Goal: Transaction & Acquisition: Obtain resource

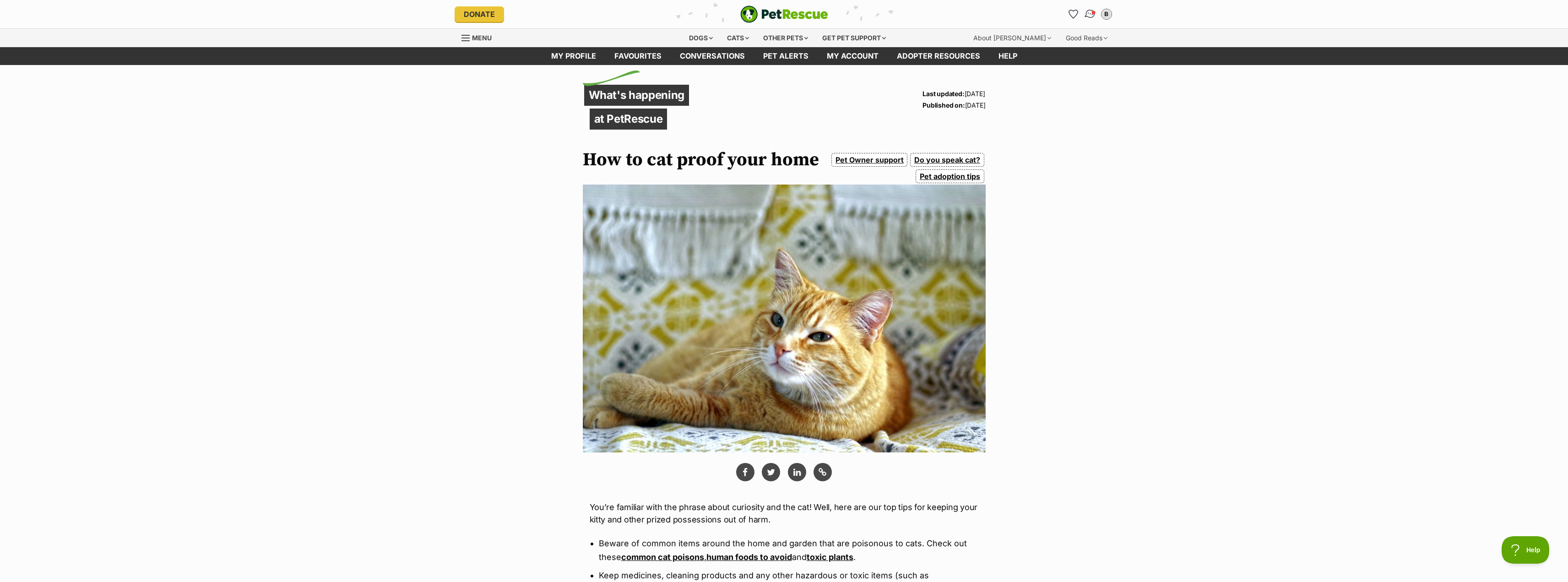
click at [1086, 12] on img "Conversations" at bounding box center [1090, 15] width 12 height 12
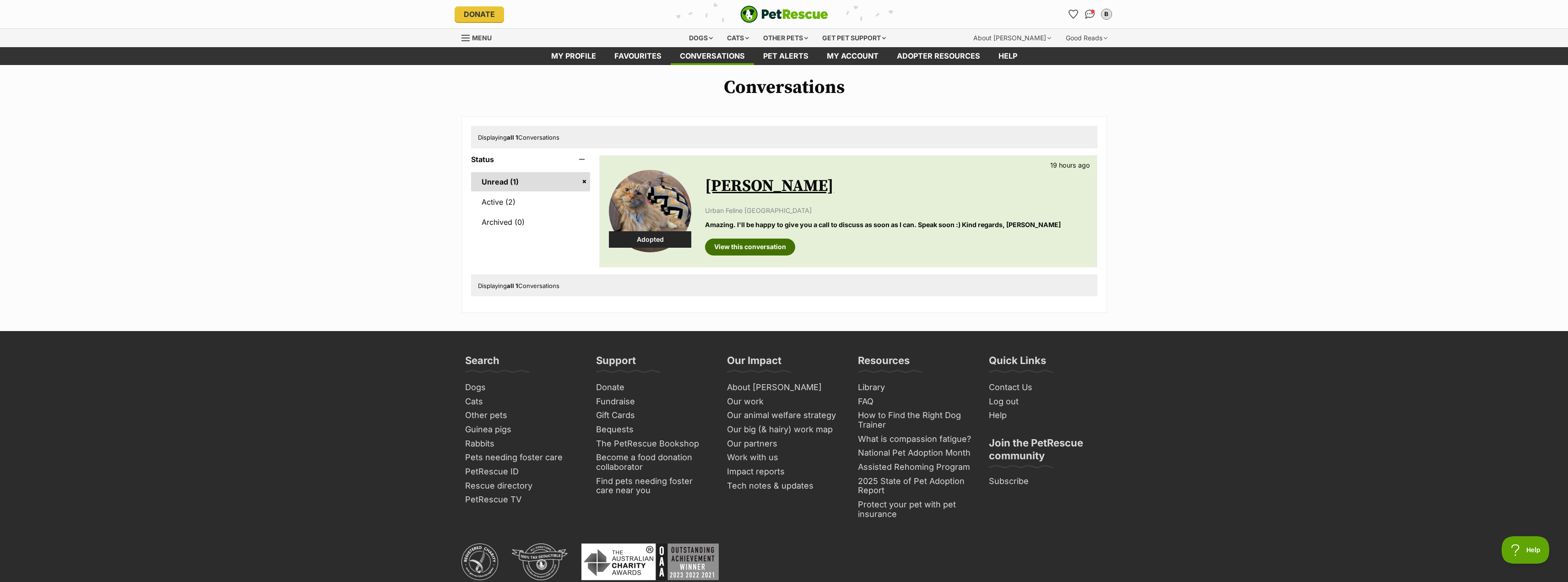
click at [760, 250] on link "View this conversation" at bounding box center [750, 247] width 90 height 16
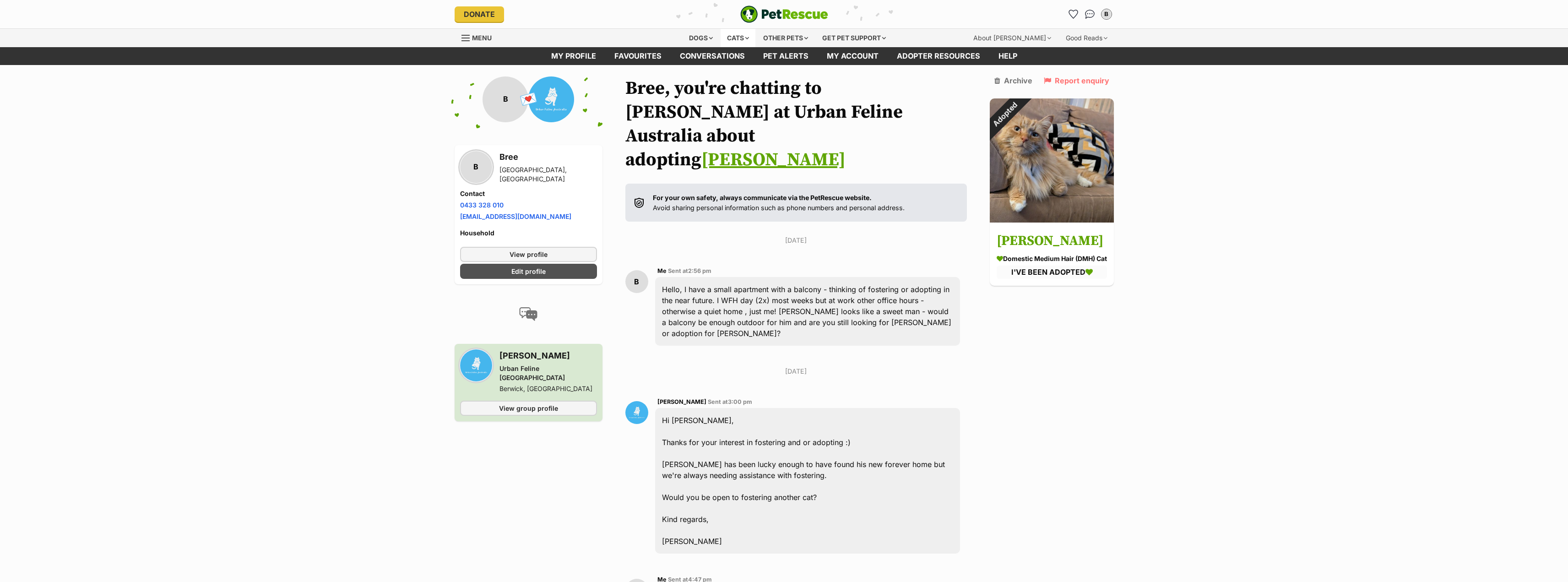
click at [729, 40] on div "Cats" at bounding box center [738, 38] width 35 height 18
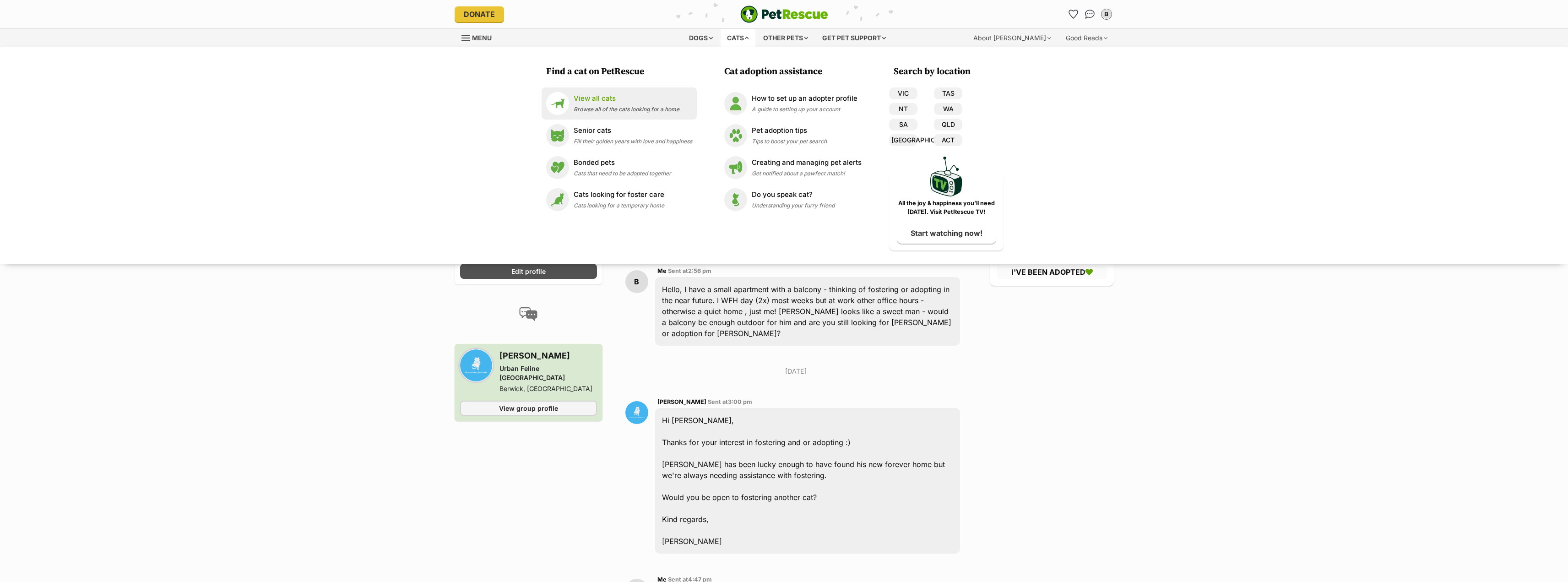
click at [611, 102] on p "View all cats" at bounding box center [626, 98] width 106 height 10
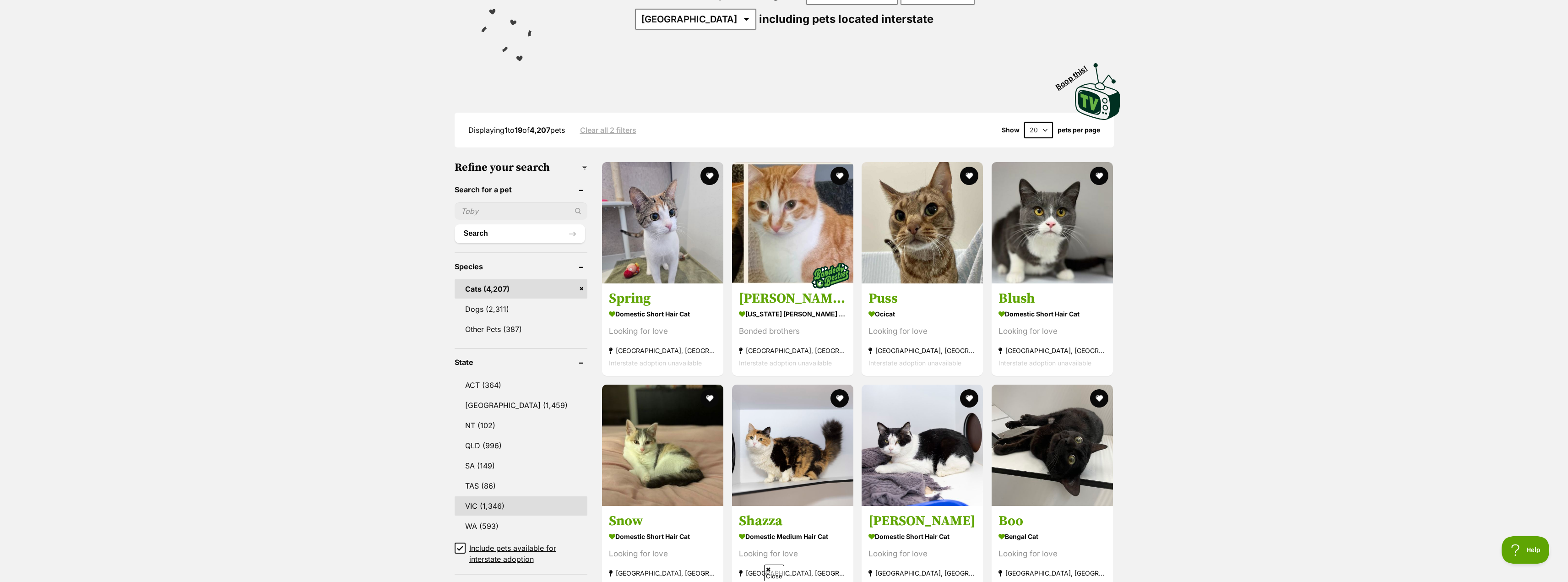
scroll to position [229, 0]
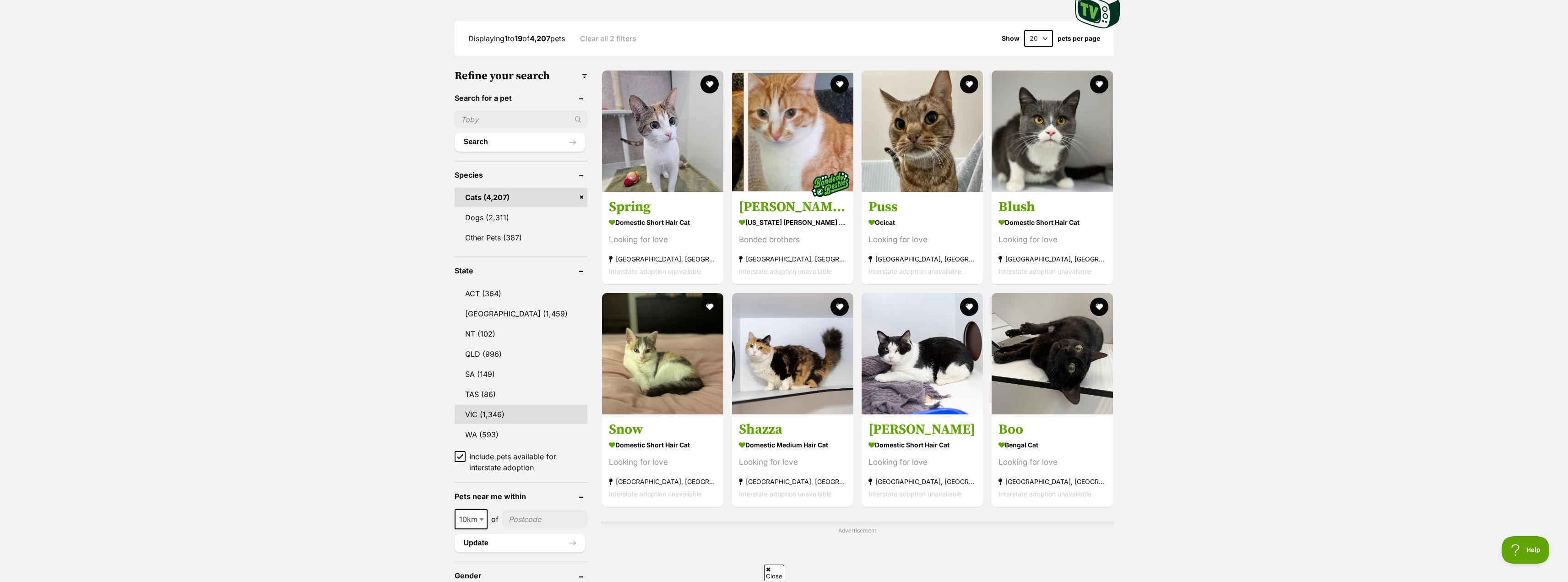
click at [485, 410] on link "VIC (1,346)" at bounding box center [521, 415] width 133 height 19
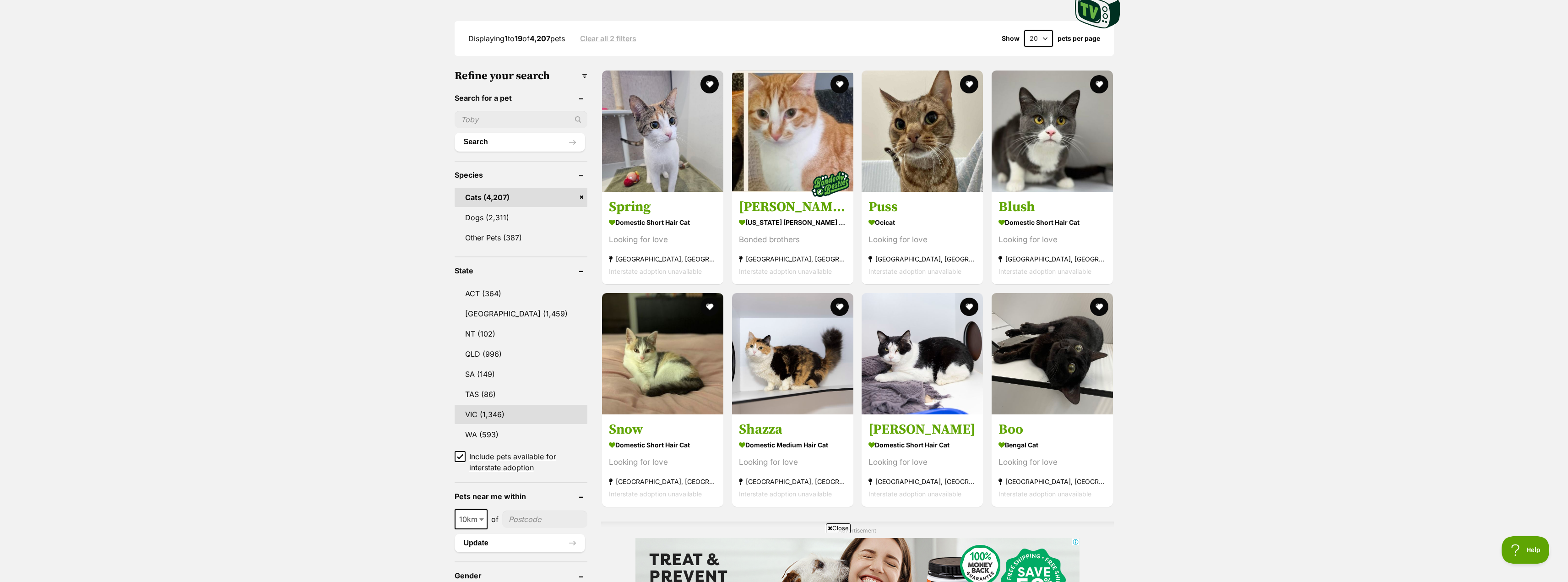
scroll to position [0, 0]
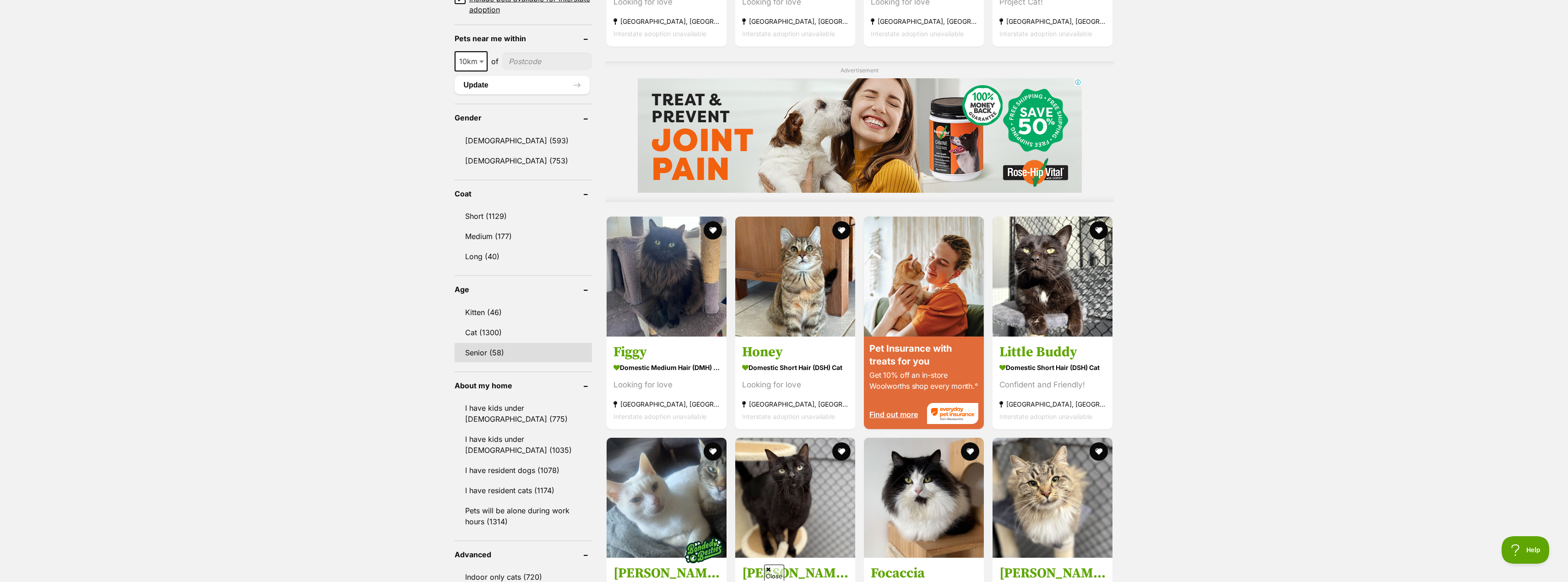
click at [486, 347] on link "Senior (58)" at bounding box center [523, 352] width 138 height 19
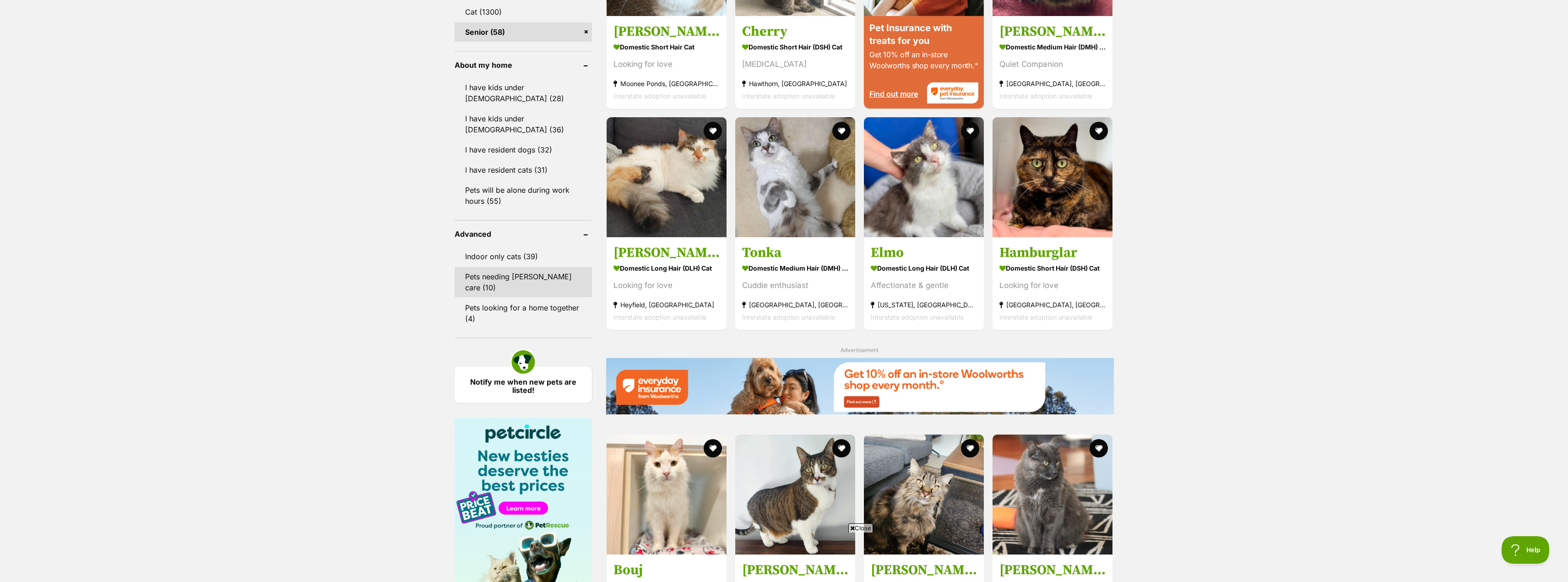
click at [488, 267] on link "Pets needing [PERSON_NAME] care (10)" at bounding box center [523, 282] width 138 height 30
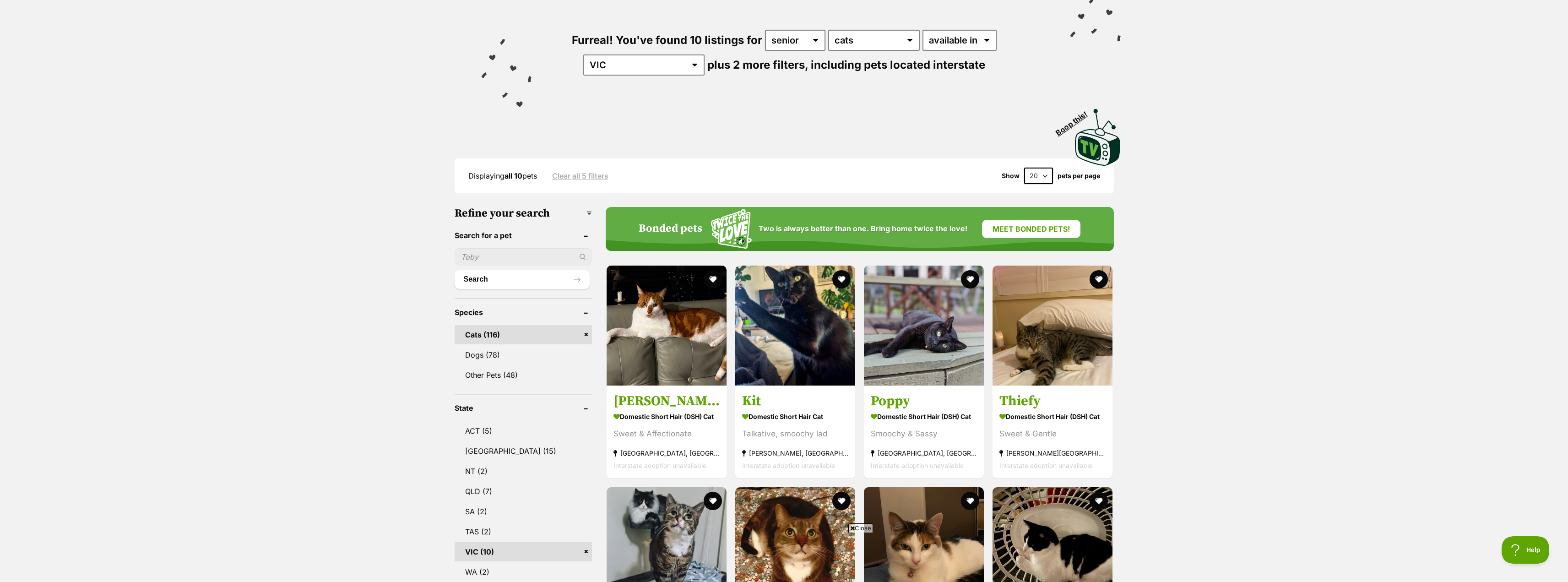
scroll to position [229, 0]
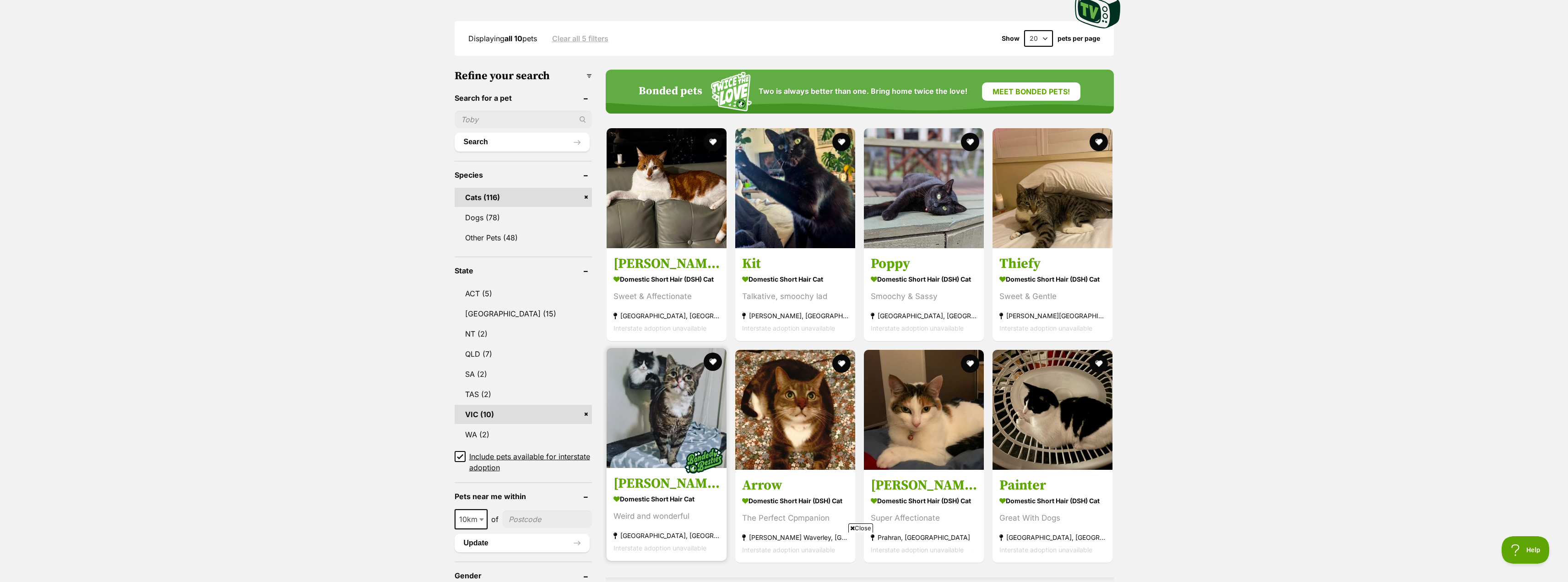
click at [674, 384] on img at bounding box center [667, 408] width 120 height 120
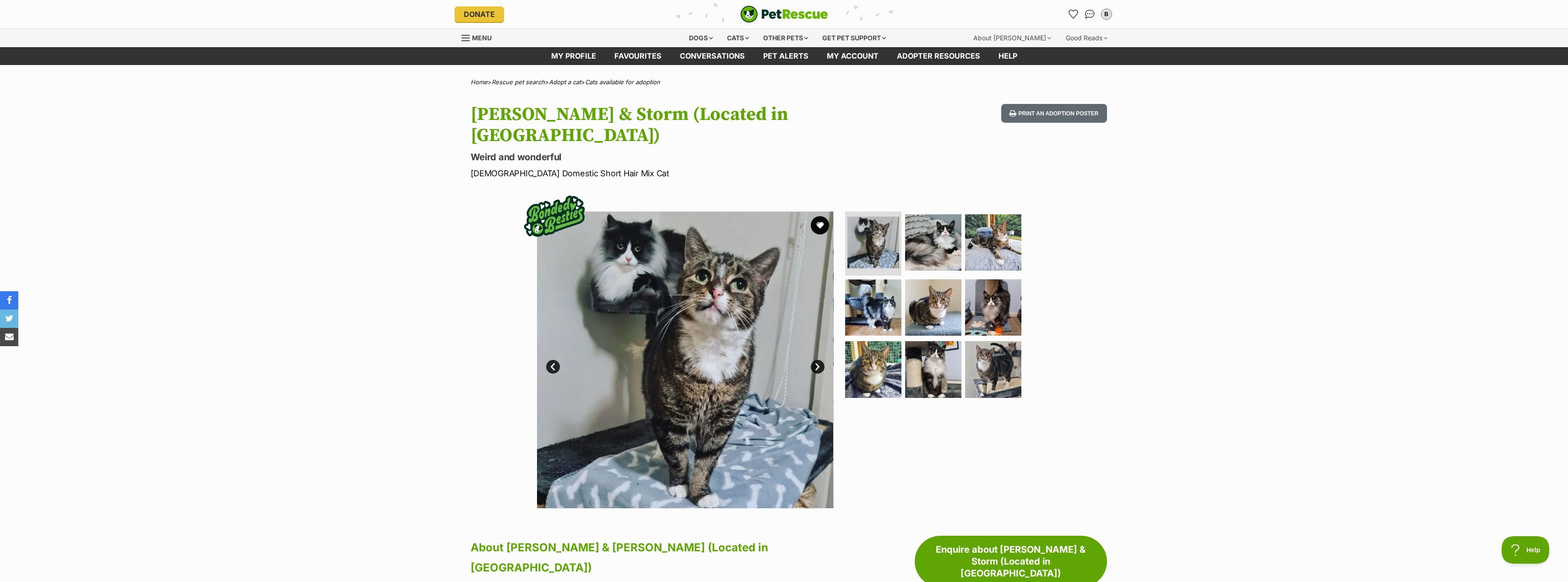
click at [818, 360] on link "Next" at bounding box center [817, 366] width 14 height 14
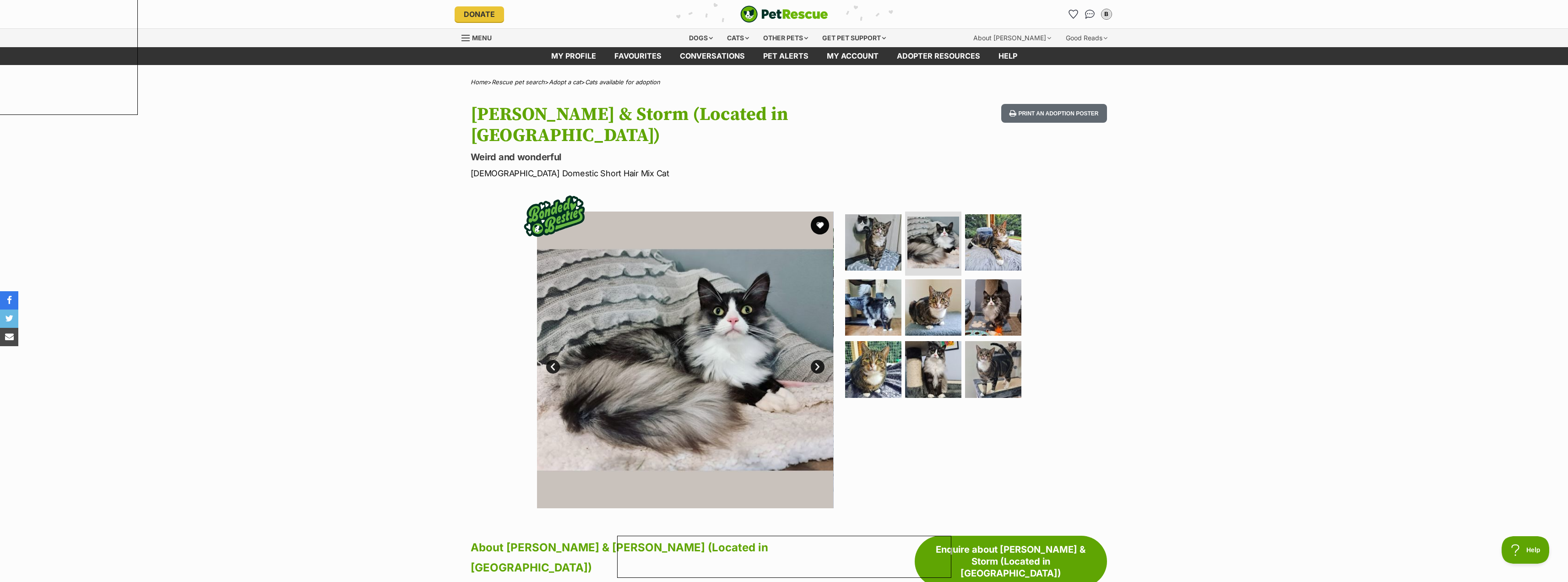
click at [817, 360] on link "Next" at bounding box center [817, 366] width 14 height 14
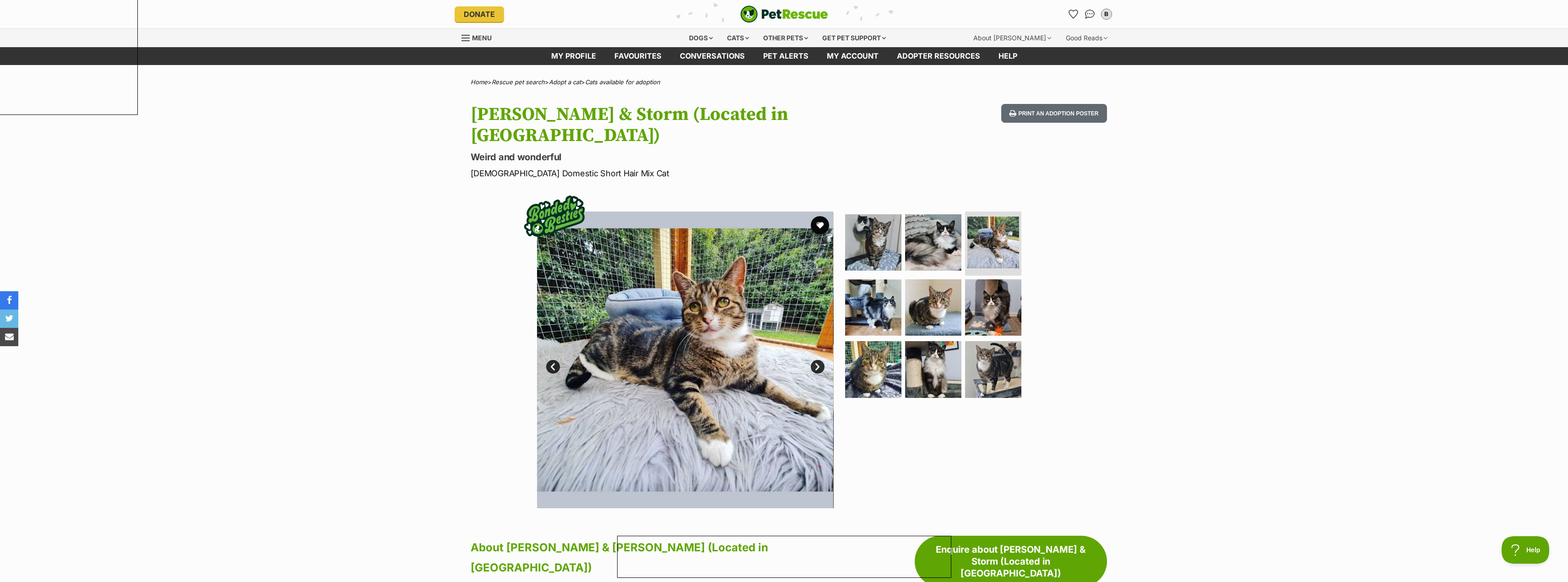
click at [817, 360] on link "Next" at bounding box center [817, 366] width 14 height 14
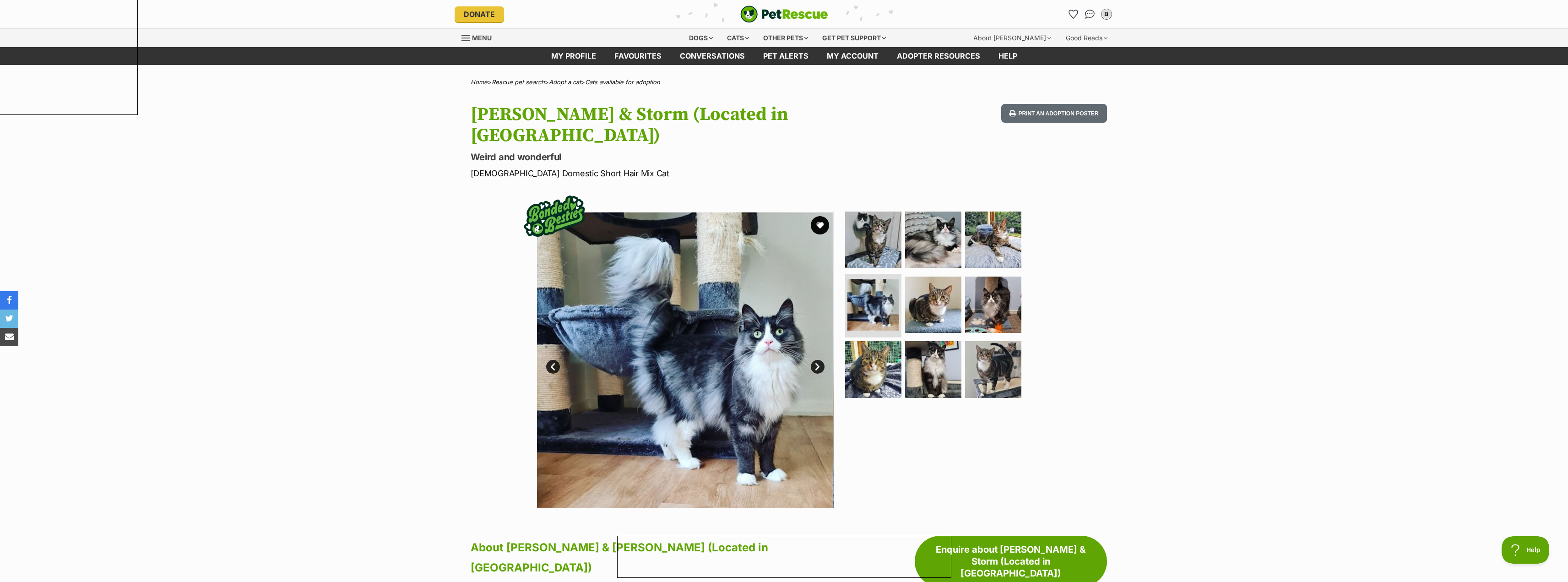
click at [817, 360] on link "Next" at bounding box center [817, 366] width 14 height 14
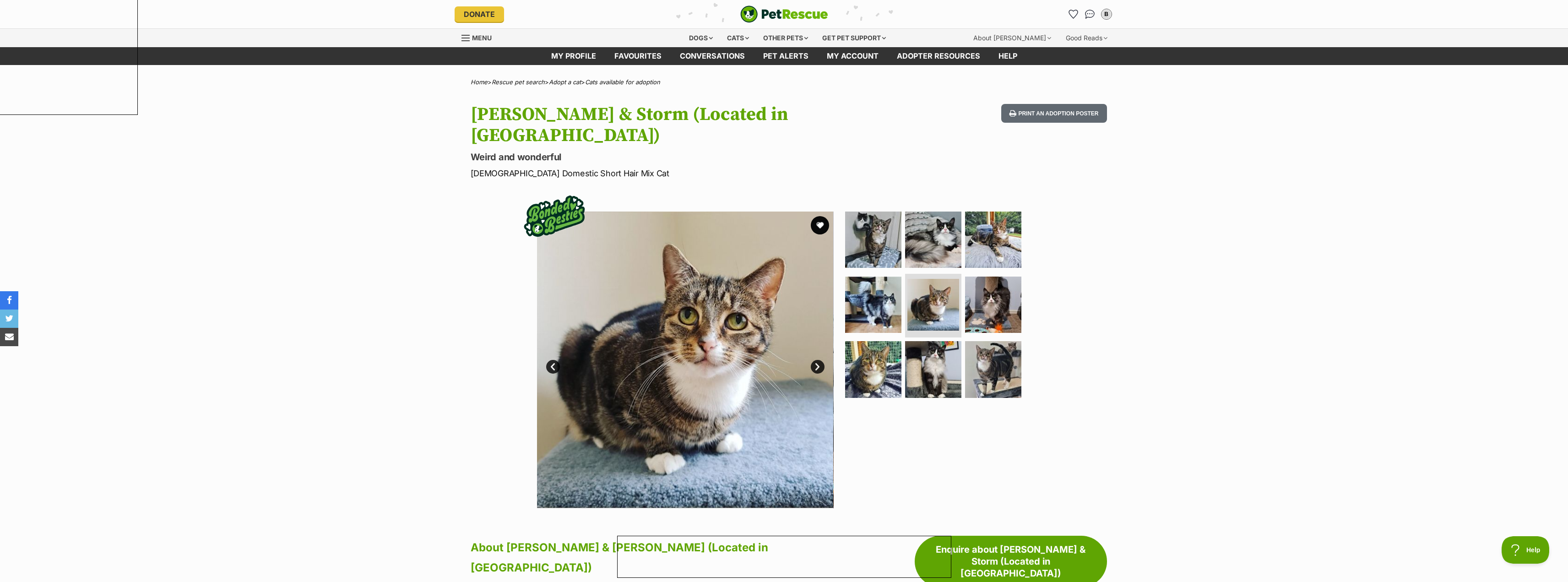
click at [817, 360] on link "Next" at bounding box center [817, 366] width 14 height 14
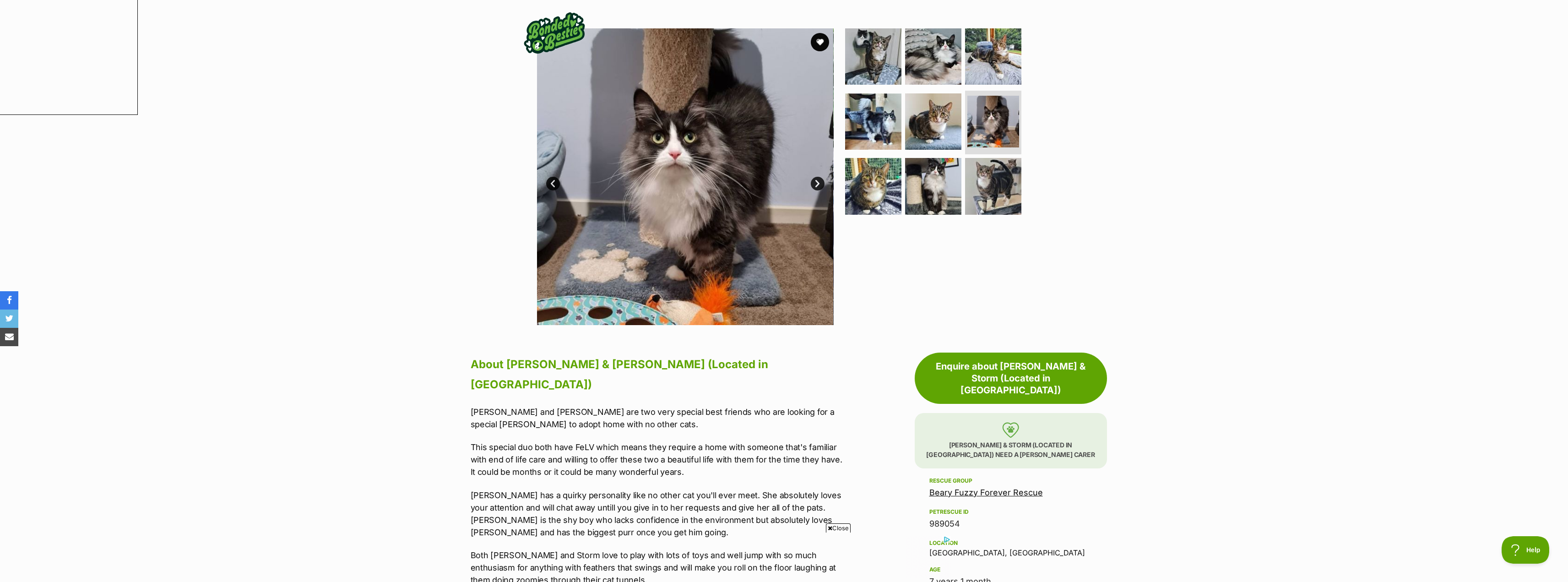
scroll to position [229, 0]
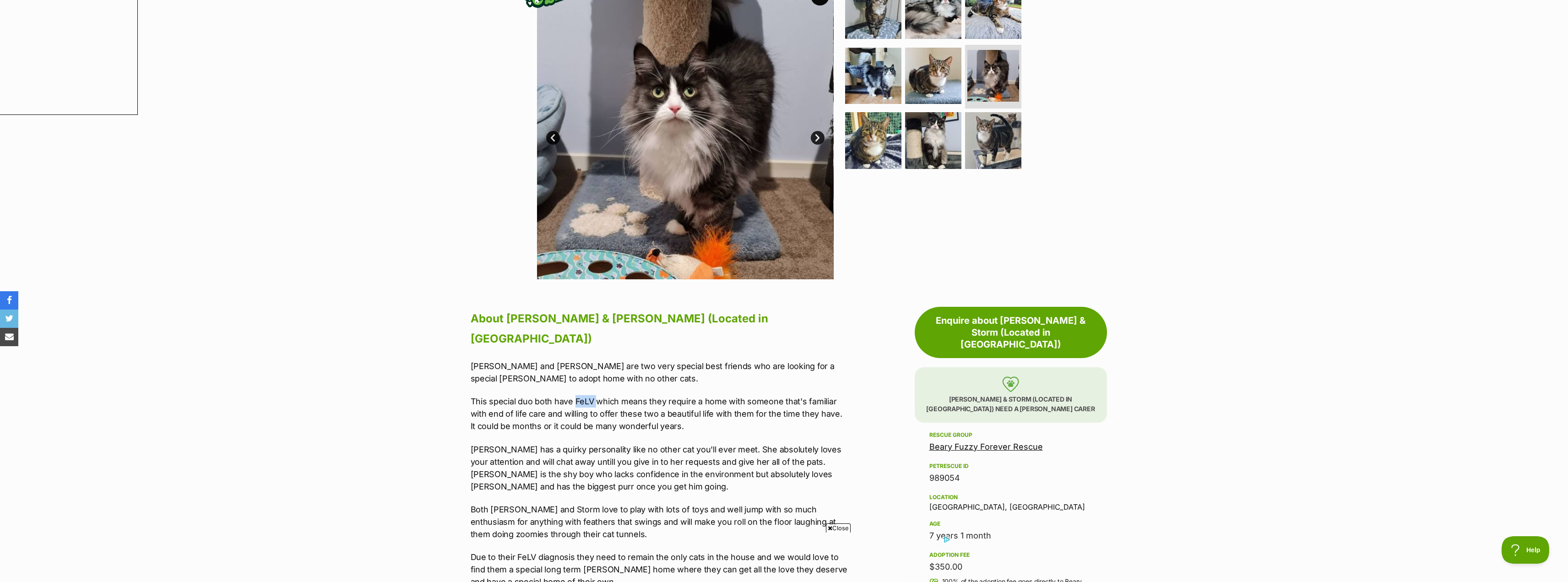
drag, startPoint x: 590, startPoint y: 359, endPoint x: 573, endPoint y: 357, distance: 17.1
click at [573, 395] on p "This special duo both have FeLV which means they require a home with someone th…" at bounding box center [659, 413] width 378 height 37
copy p "FeLV"
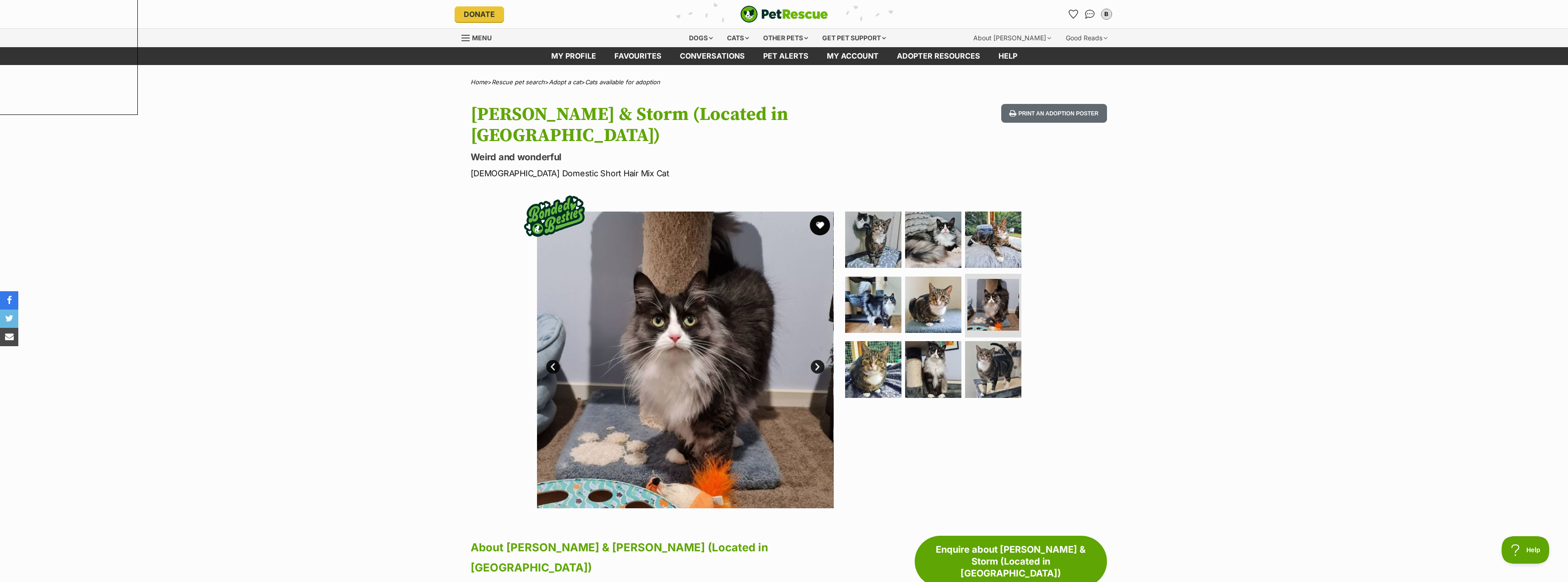
scroll to position [0, 0]
click at [816, 215] on button "favourite" at bounding box center [819, 225] width 20 height 20
click at [995, 347] on img at bounding box center [993, 369] width 59 height 59
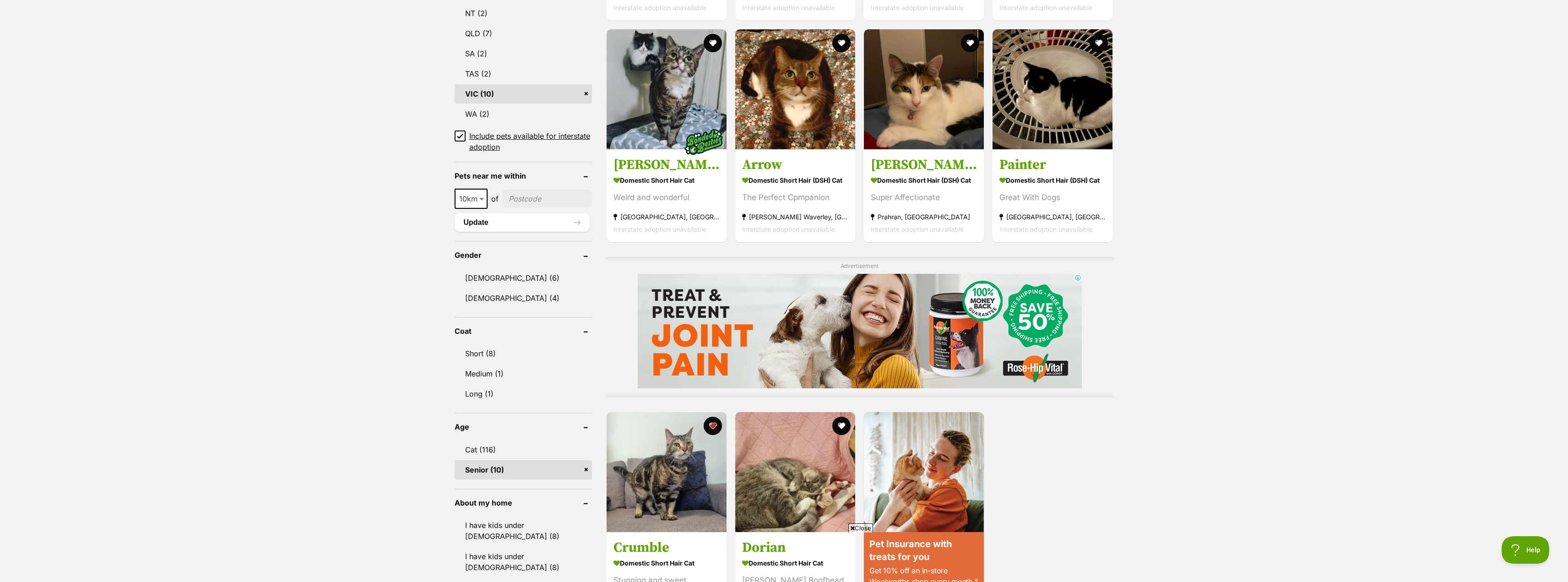
scroll to position [870, 0]
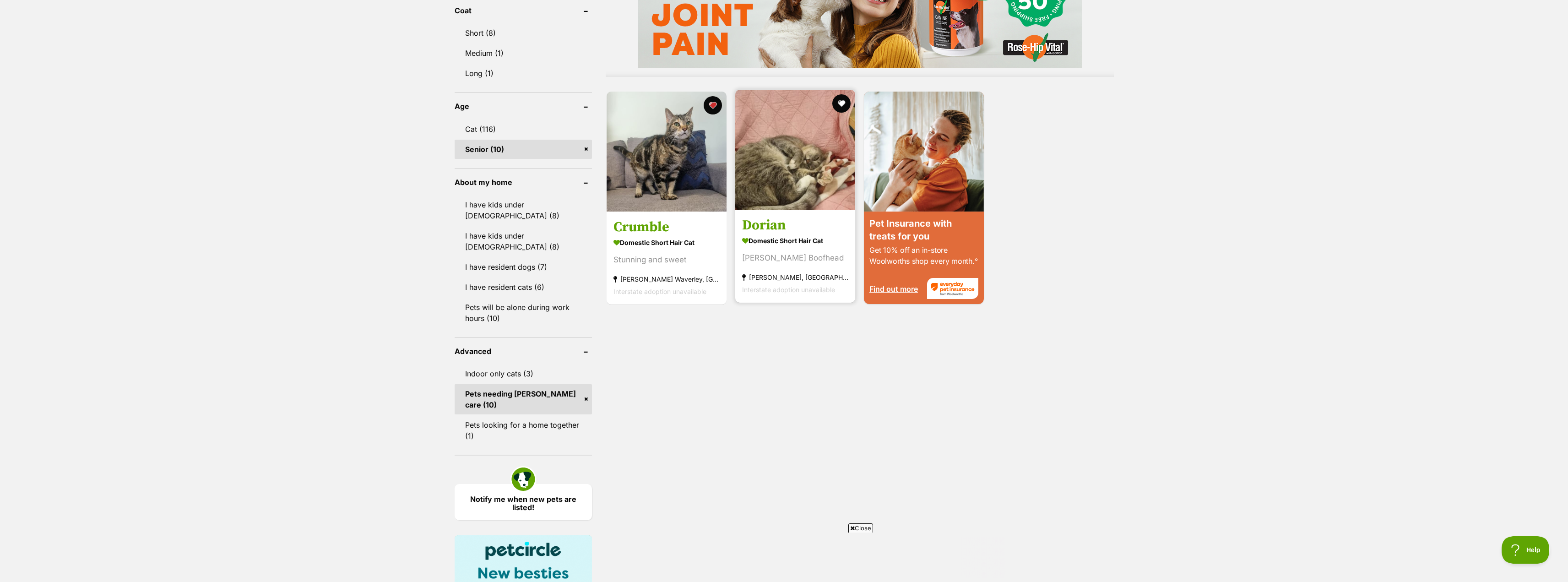
click at [807, 157] on img at bounding box center [795, 149] width 120 height 120
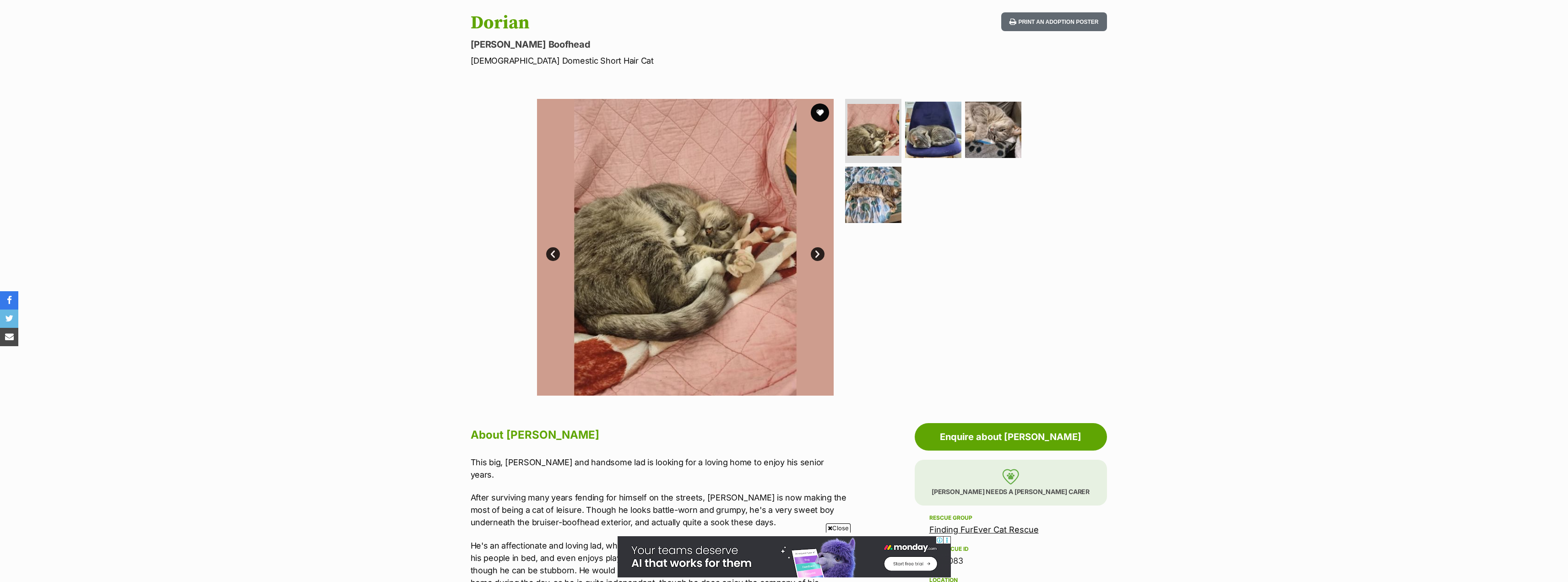
scroll to position [229, 0]
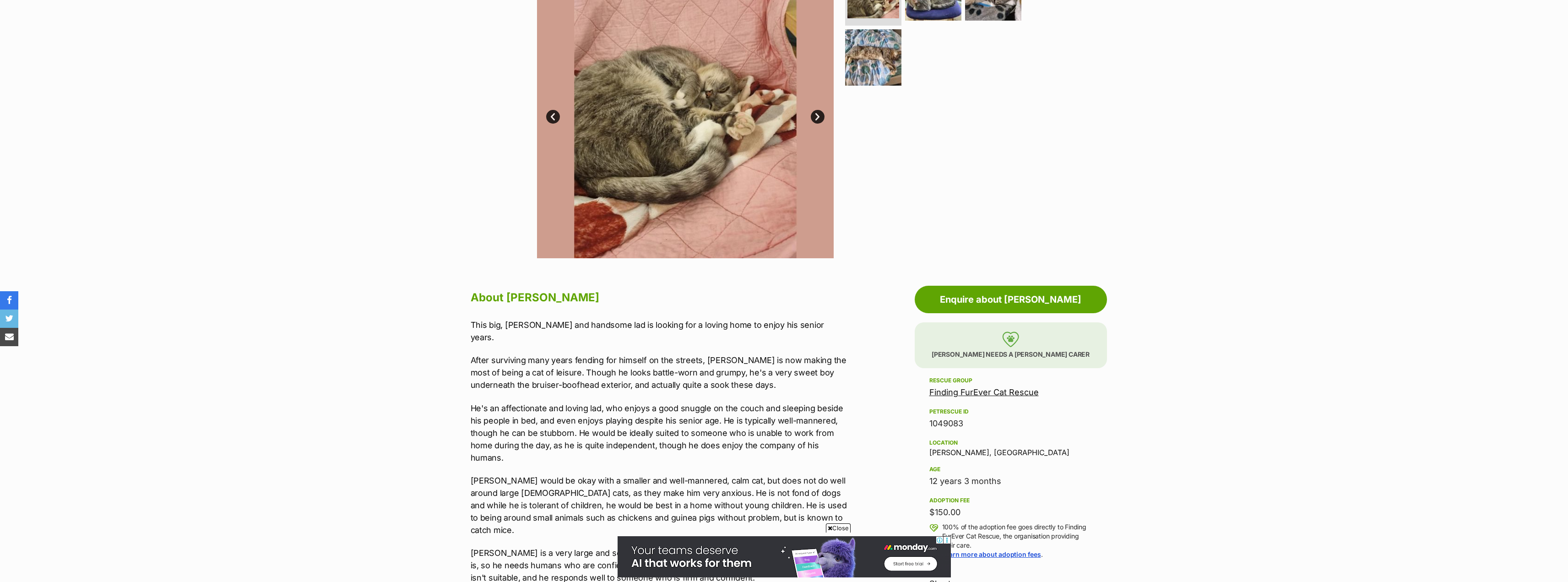
click at [818, 119] on link "Next" at bounding box center [817, 117] width 14 height 14
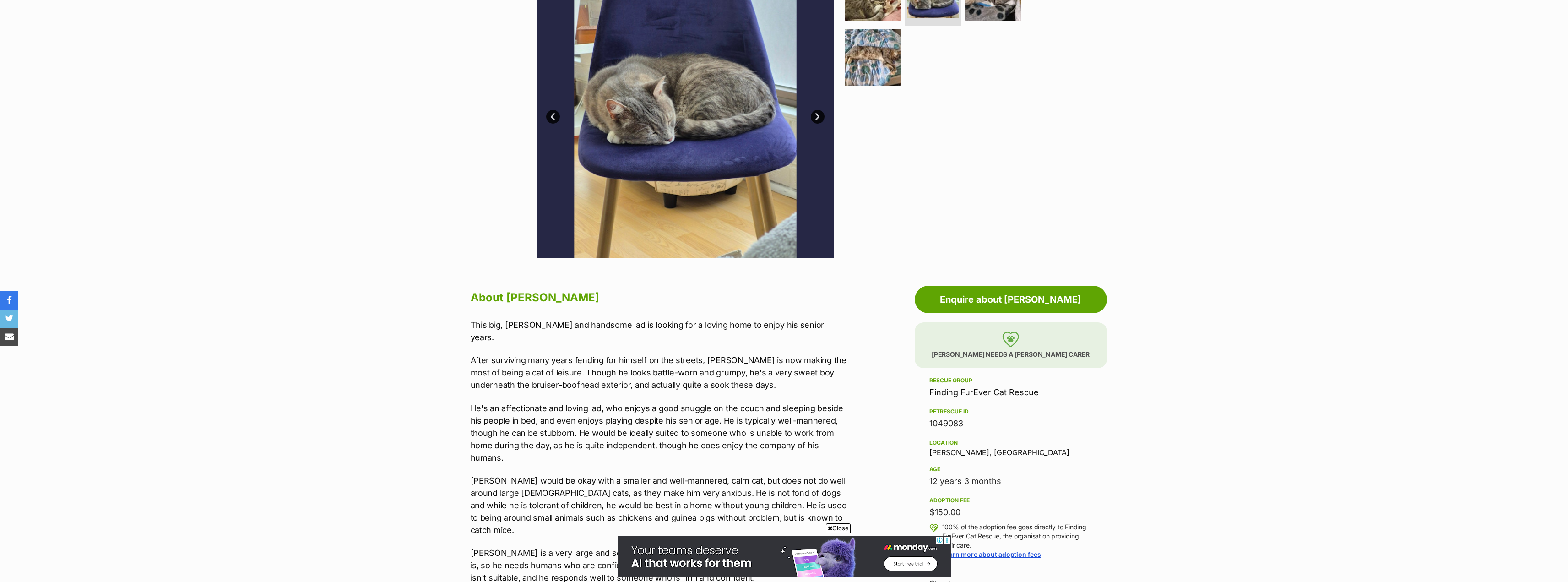
click at [818, 119] on link "Next" at bounding box center [817, 117] width 14 height 14
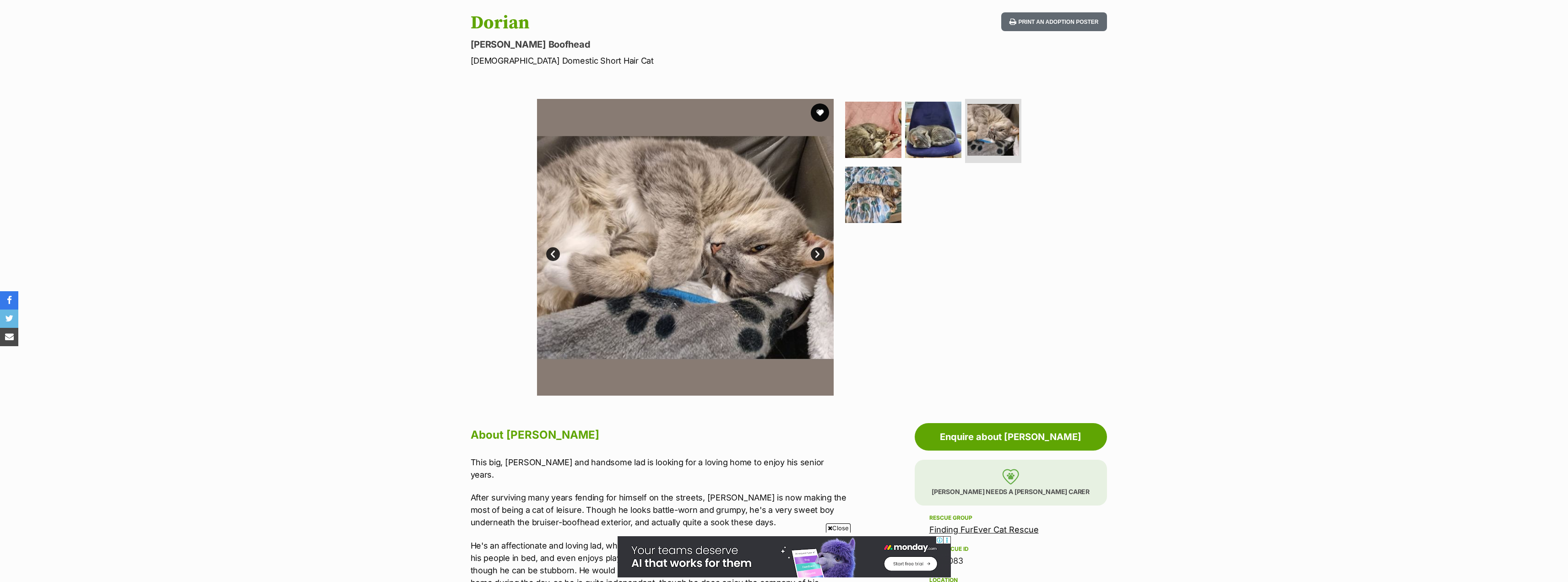
scroll to position [46, 0]
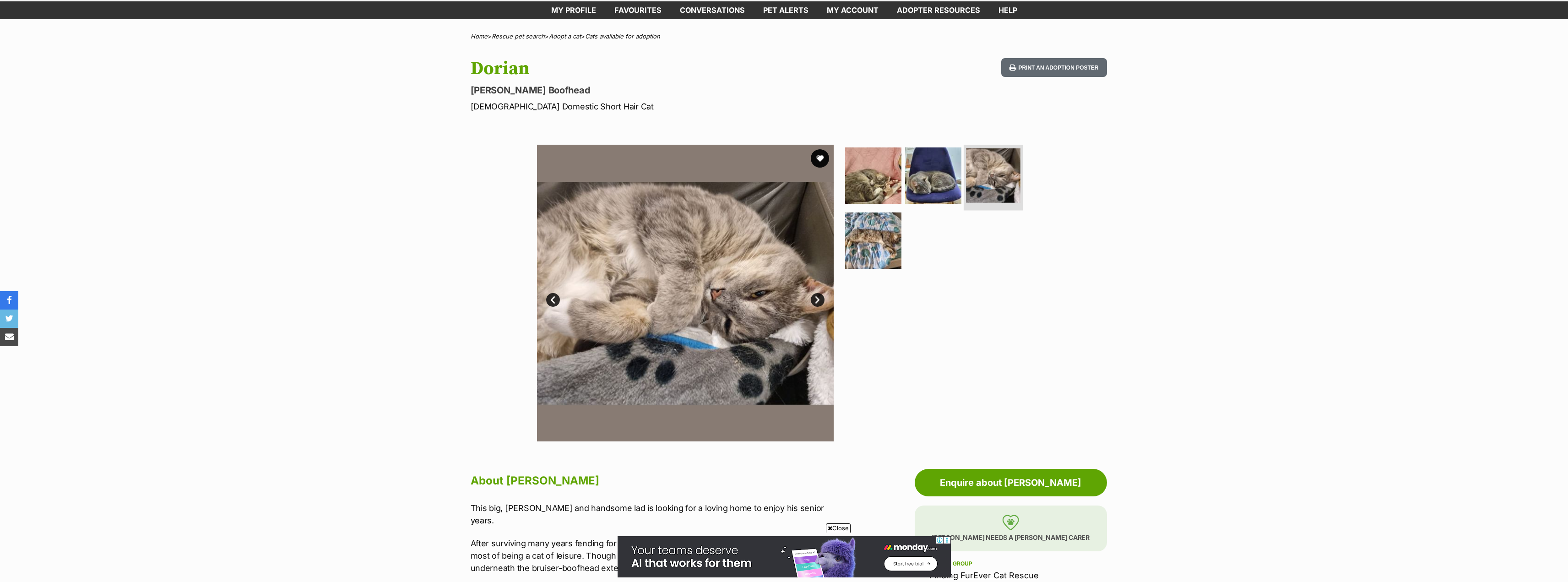
drag, startPoint x: 978, startPoint y: 169, endPoint x: 967, endPoint y: 178, distance: 14.2
click at [978, 169] on img at bounding box center [993, 176] width 55 height 55
click at [886, 232] on img at bounding box center [873, 240] width 59 height 59
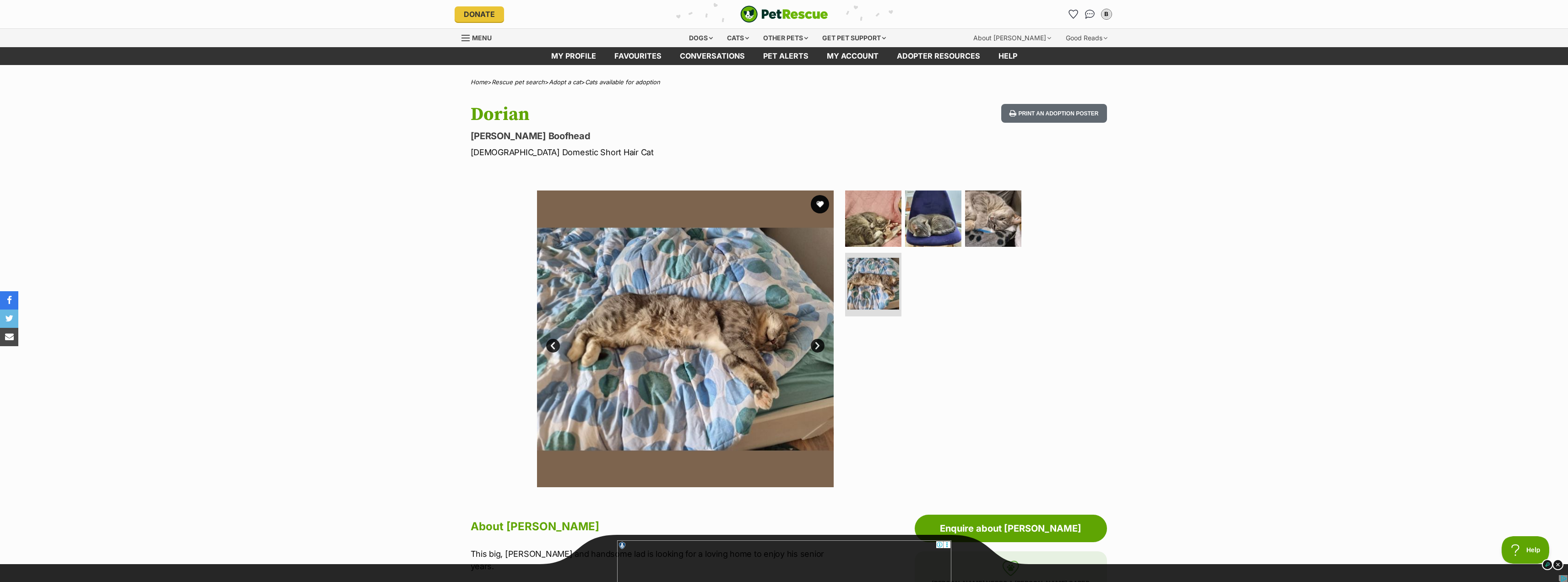
click at [819, 342] on link "Next" at bounding box center [817, 346] width 14 height 14
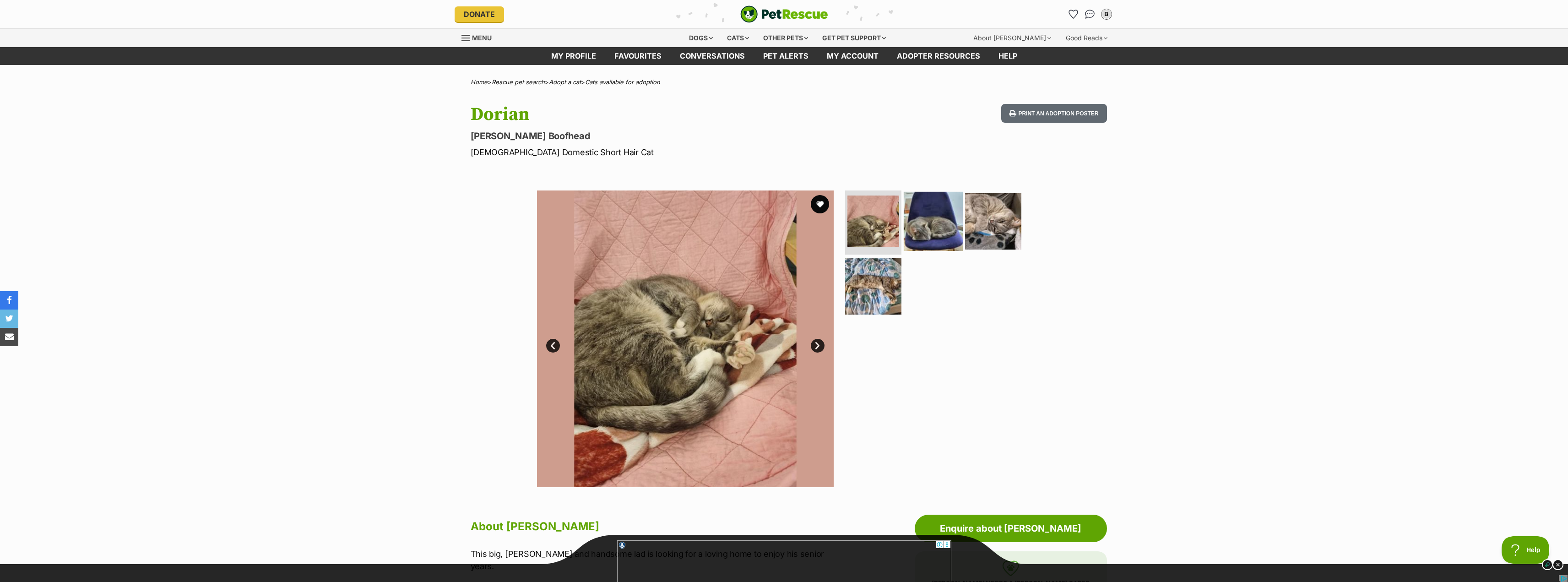
click at [917, 244] on img at bounding box center [933, 221] width 59 height 59
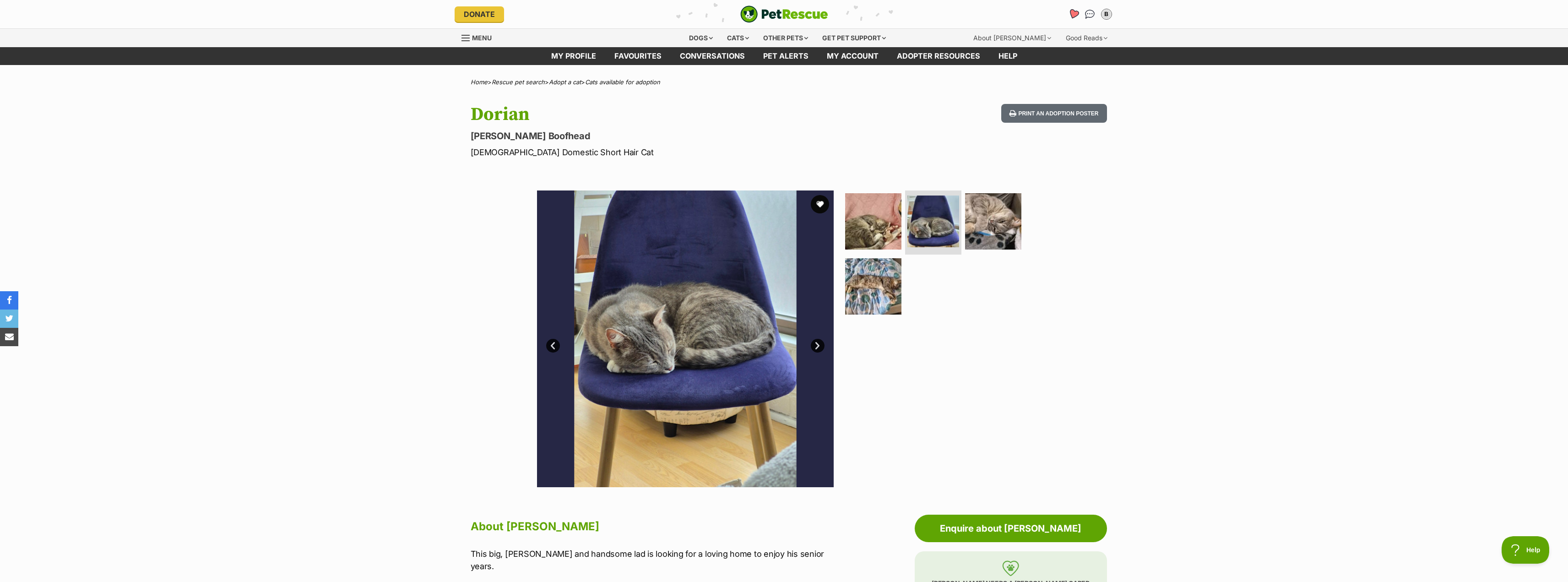
click at [1078, 14] on icon "Favourites" at bounding box center [1073, 13] width 11 height 10
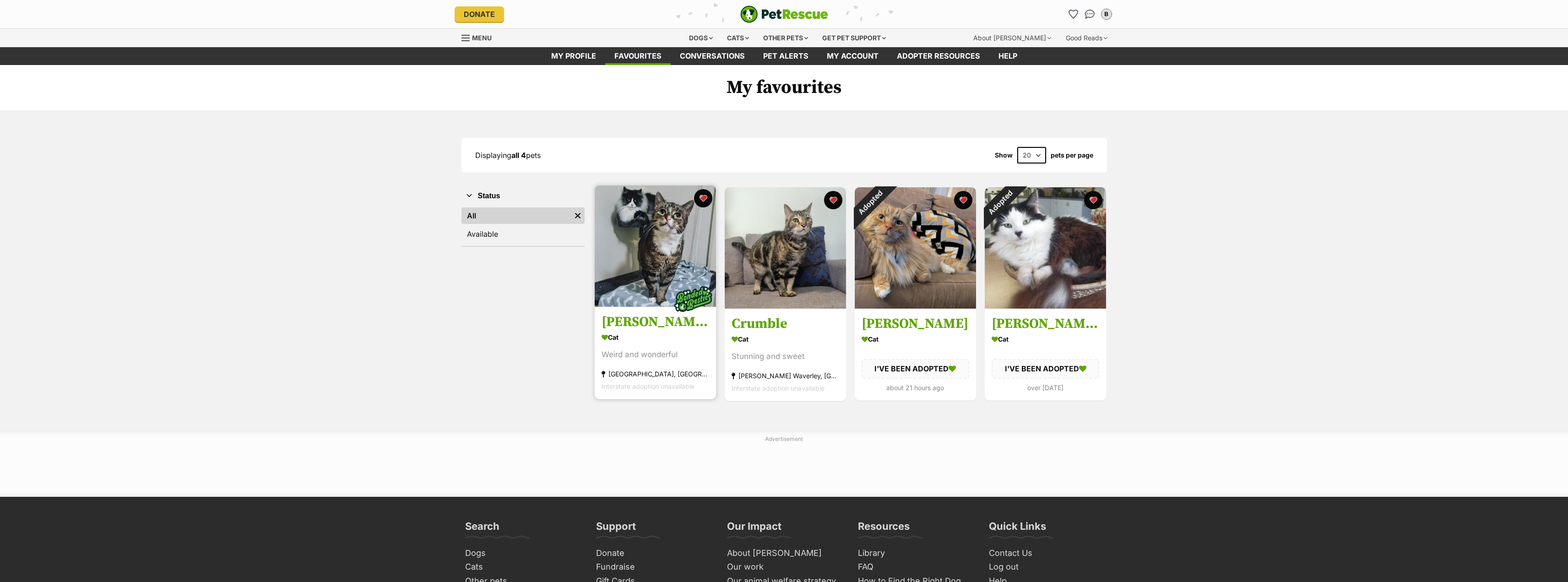
click at [620, 276] on img at bounding box center [655, 246] width 121 height 121
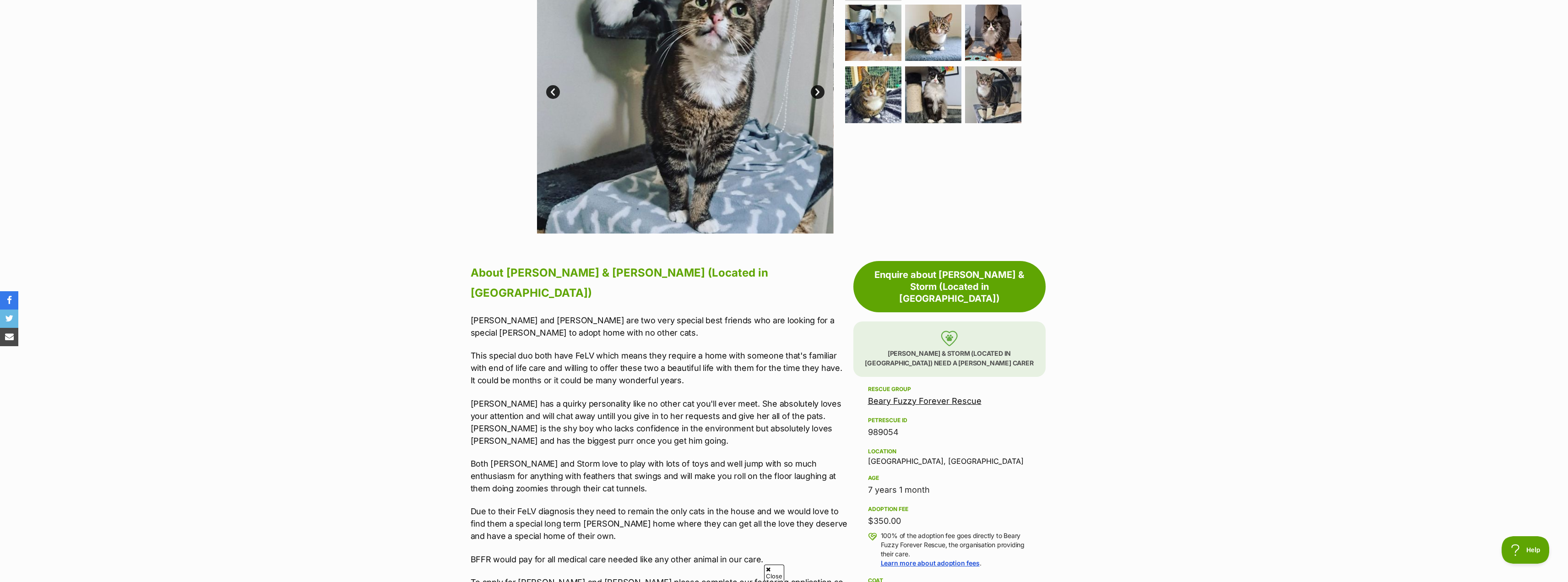
scroll to position [320, 0]
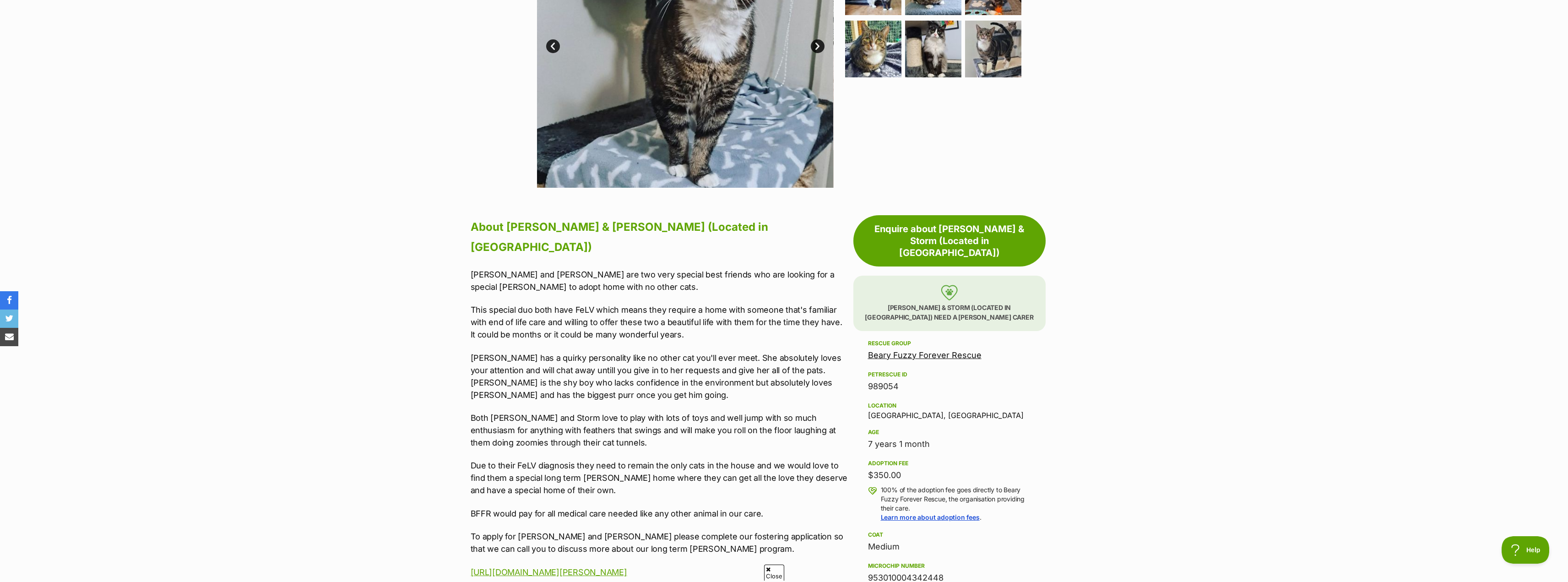
drag, startPoint x: 931, startPoint y: 412, endPoint x: 869, endPoint y: 411, distance: 62.0
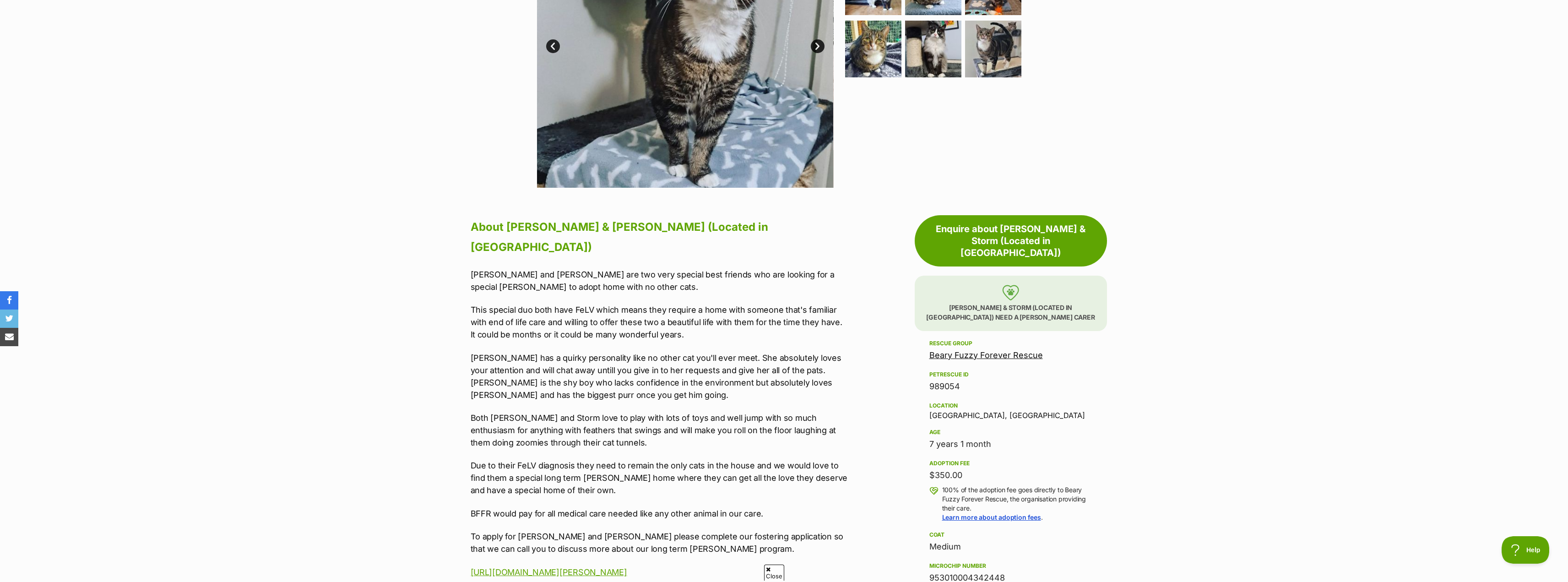
scroll to position [0, 0]
click at [426, 381] on section "Home > Rescue pet search > Adopt a cat > Cats available for adoption [PERSON_NA…" at bounding box center [784, 531] width 1568 height 1546
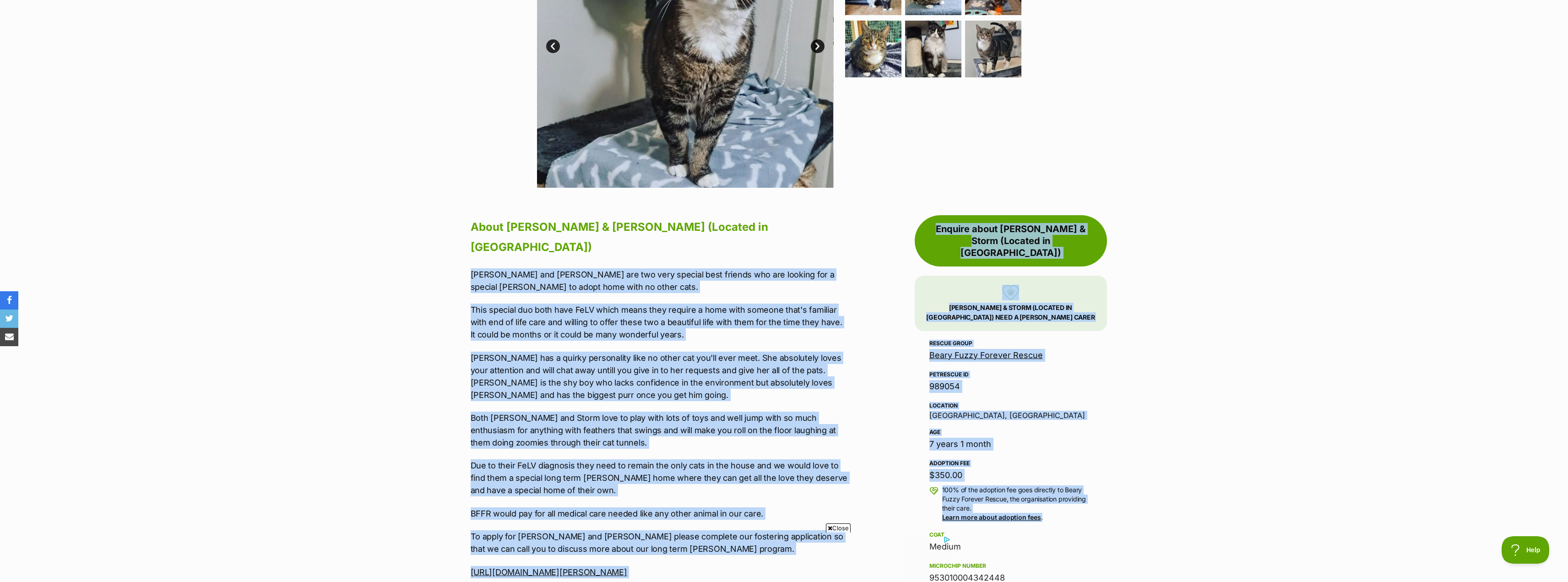
drag, startPoint x: 453, startPoint y: 233, endPoint x: 1056, endPoint y: 483, distance: 652.8
copy div "[PERSON_NAME] and [PERSON_NAME] are two very special best friends who are looki…"
click at [1321, 171] on section "Home > Rescue pet search > Adopt a cat > Cats available for adoption [PERSON_NA…" at bounding box center [784, 531] width 1568 height 1546
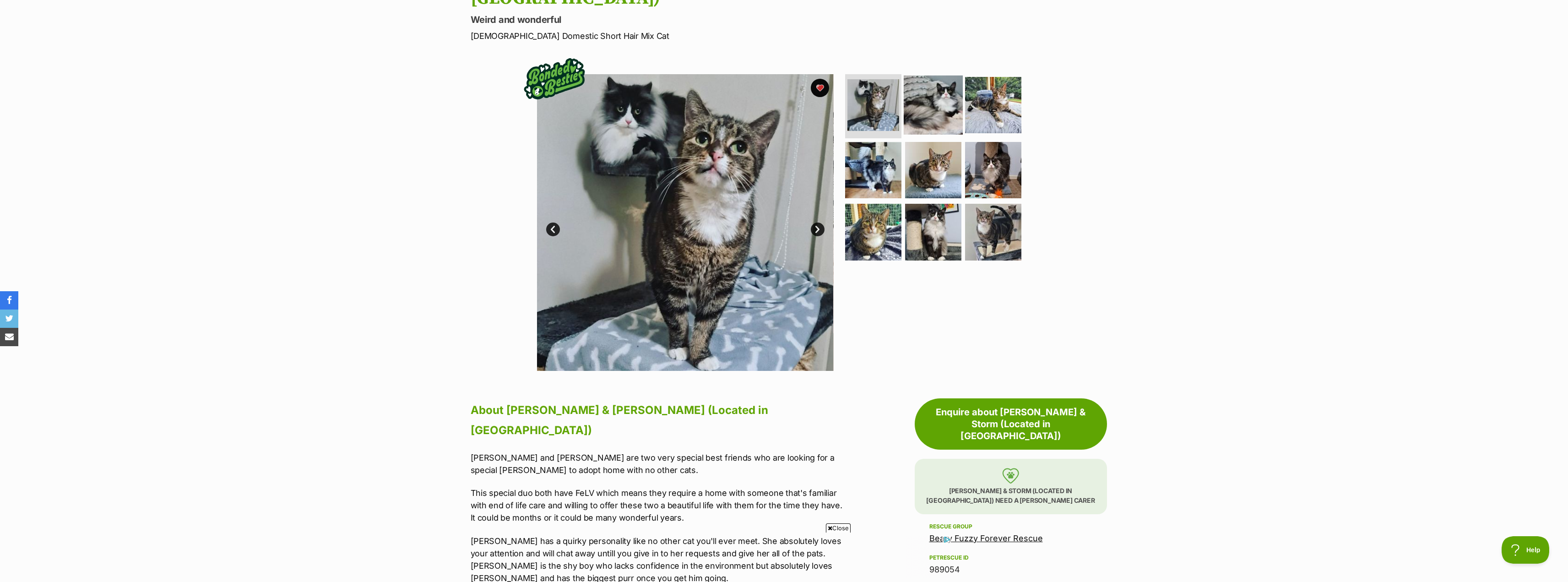
click at [913, 79] on img at bounding box center [933, 105] width 59 height 59
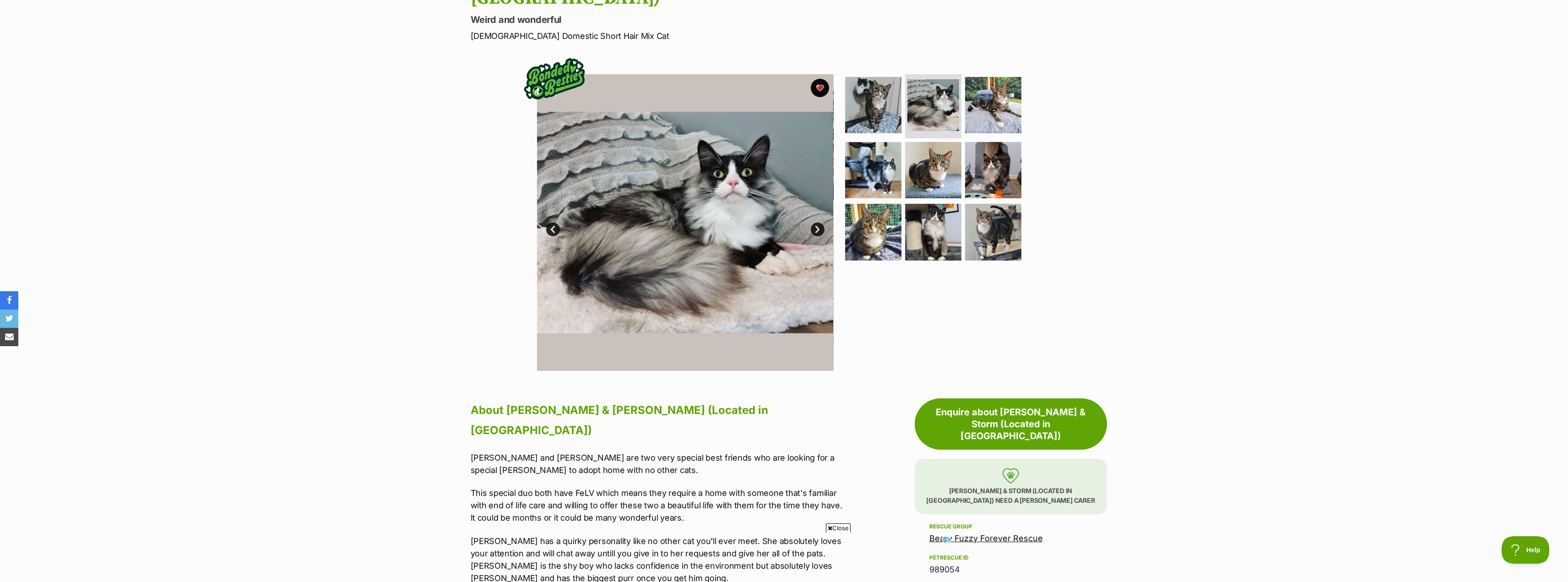
click at [817, 223] on link "Next" at bounding box center [817, 230] width 14 height 14
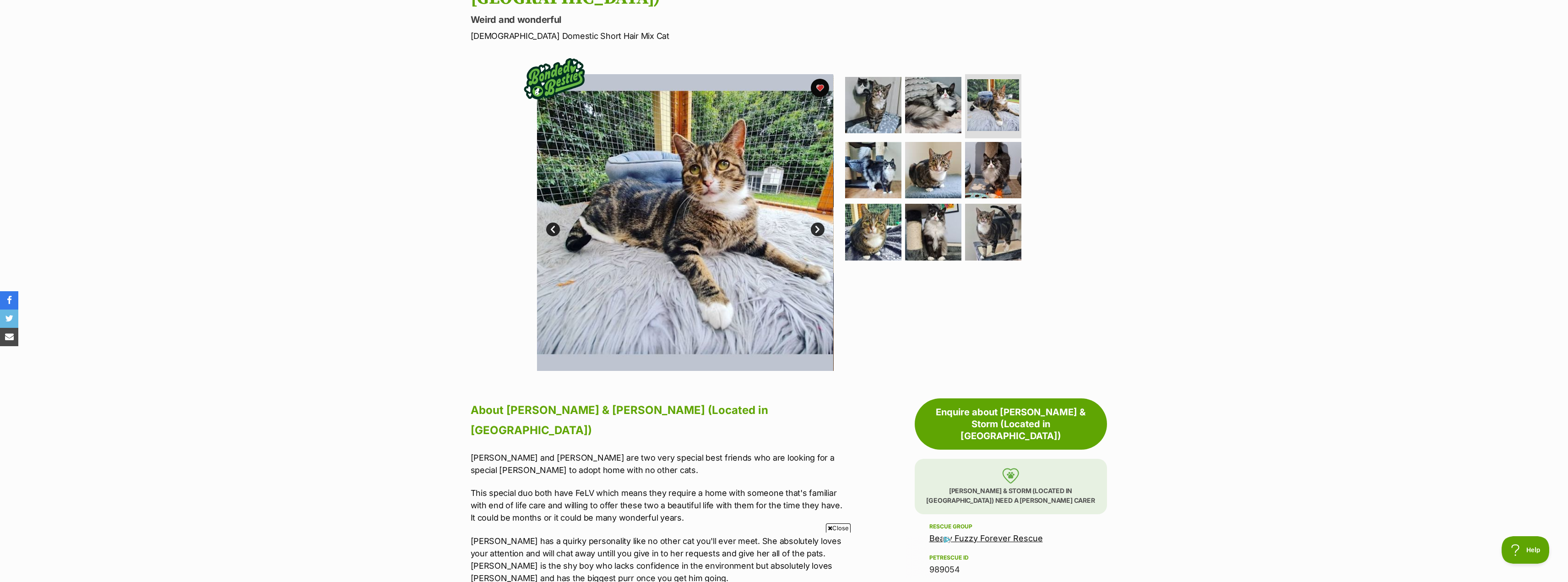
click at [817, 223] on link "Next" at bounding box center [817, 230] width 14 height 14
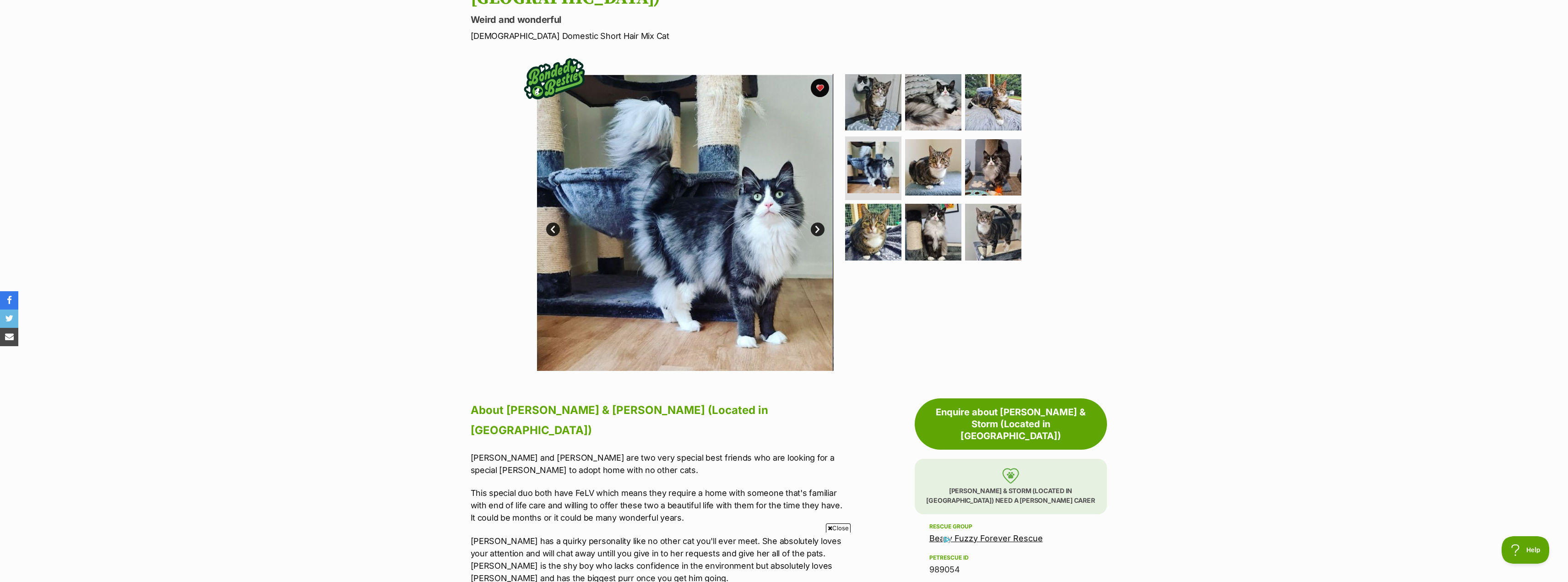
click at [821, 223] on link "Next" at bounding box center [817, 230] width 14 height 14
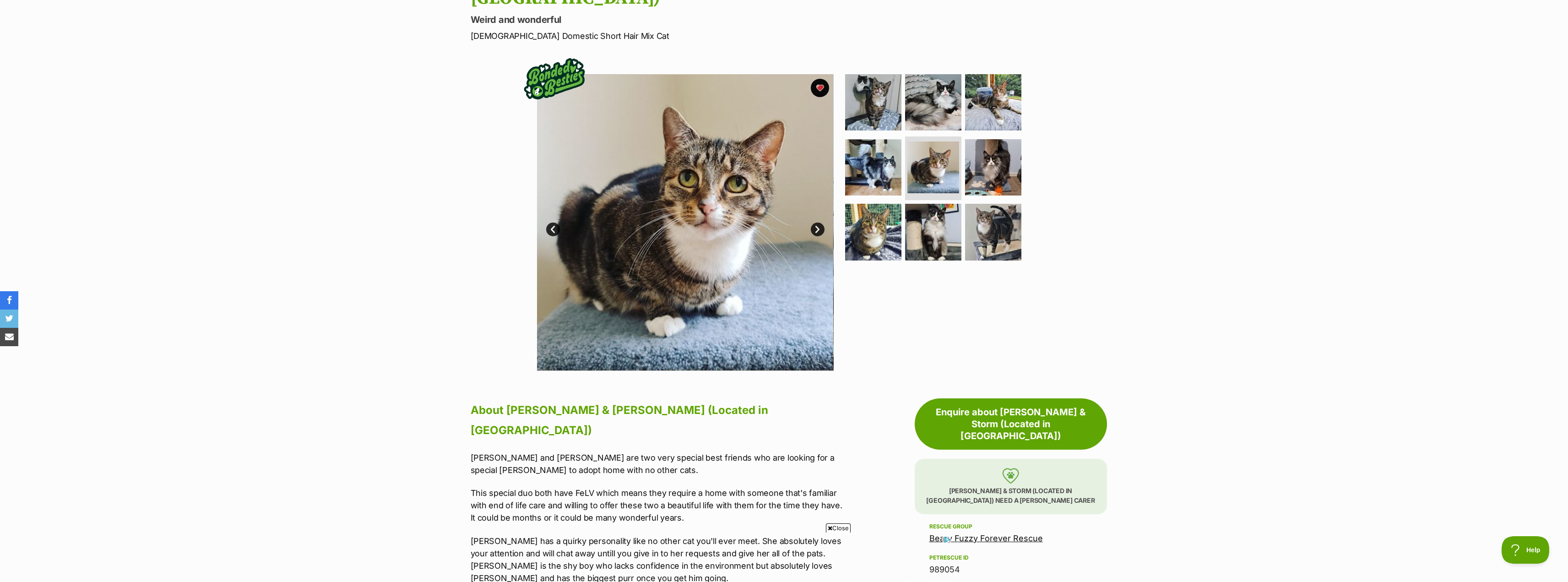
click at [821, 223] on link "Next" at bounding box center [817, 230] width 14 height 14
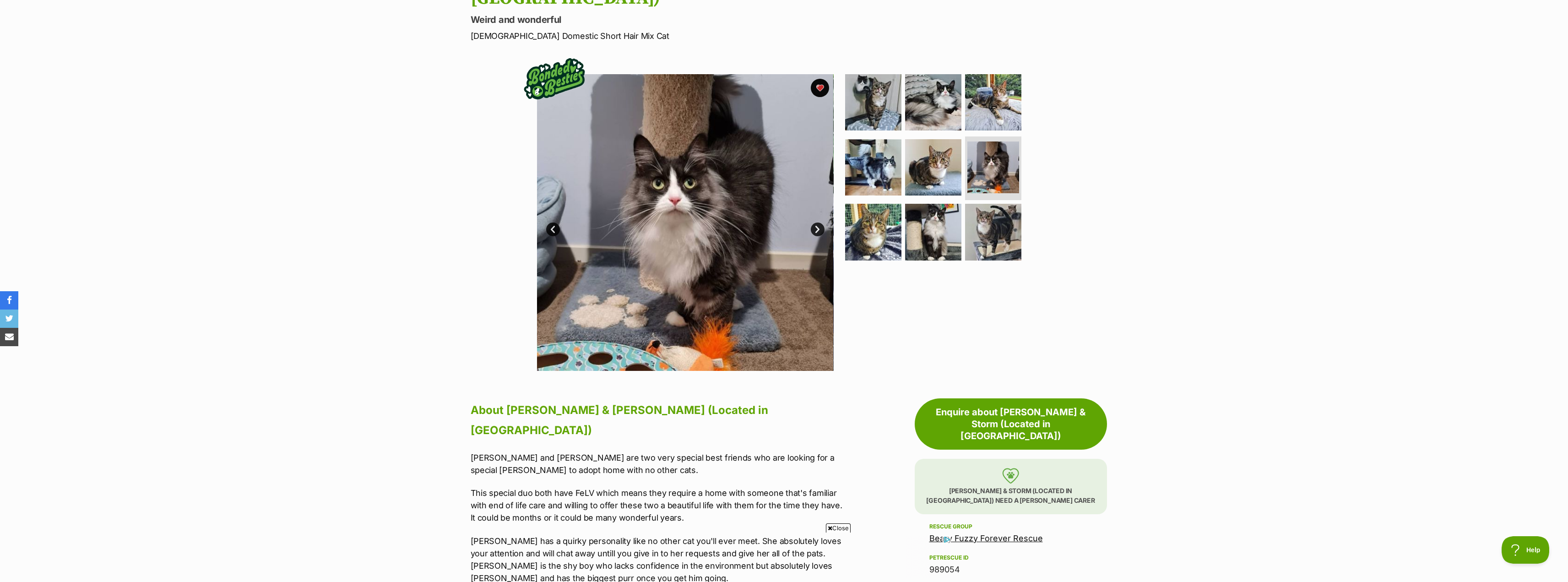
click at [821, 223] on link "Next" at bounding box center [817, 230] width 14 height 14
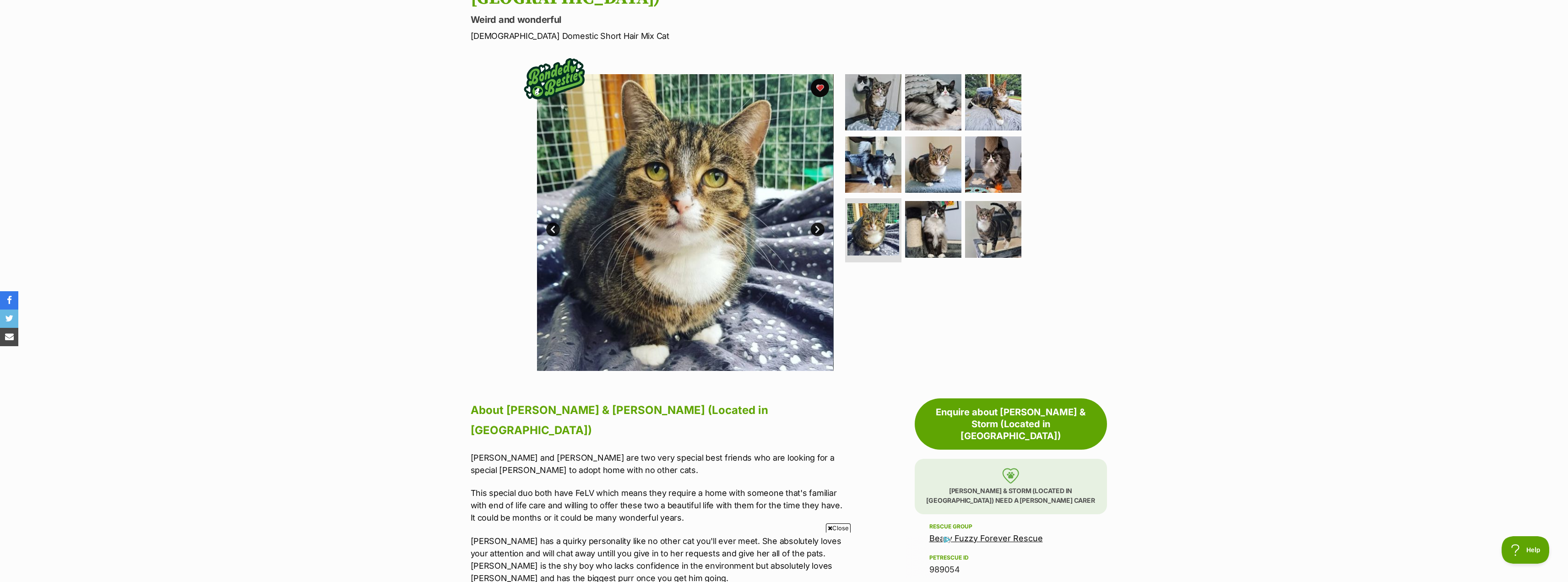
click at [821, 223] on link "Next" at bounding box center [817, 230] width 14 height 14
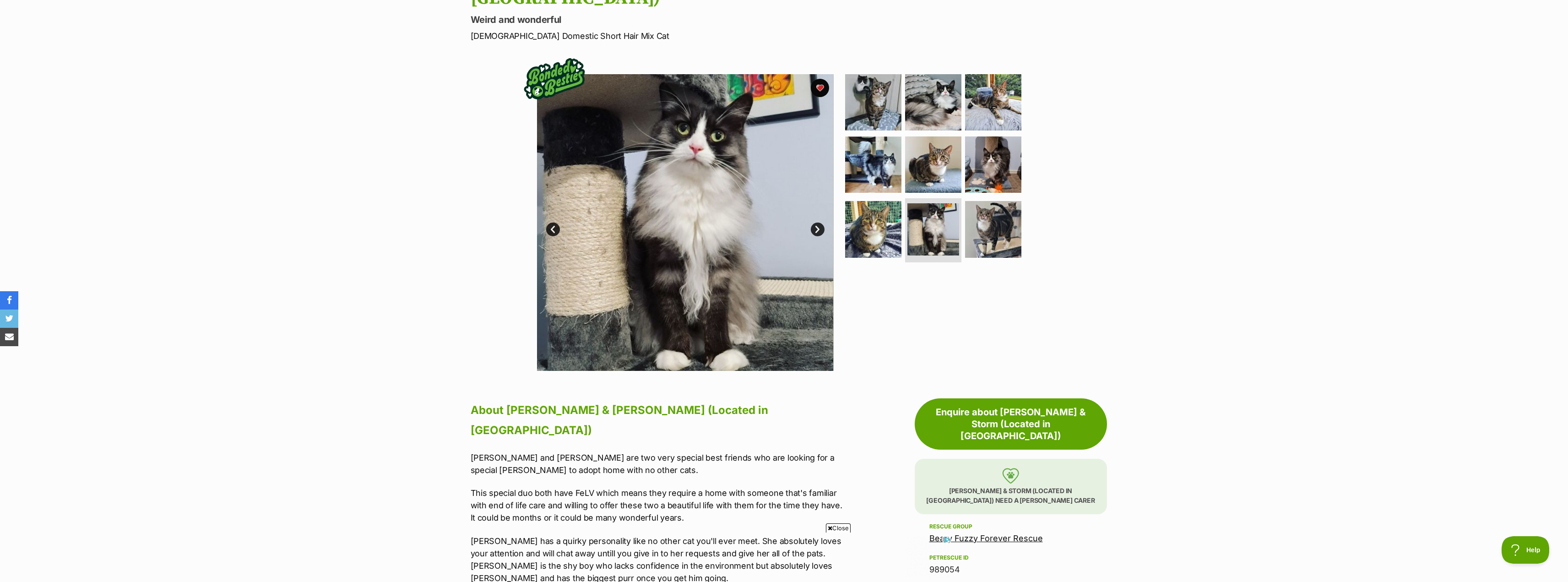
click at [815, 223] on link "Next" at bounding box center [817, 230] width 14 height 14
